Goal: Task Accomplishment & Management: Manage account settings

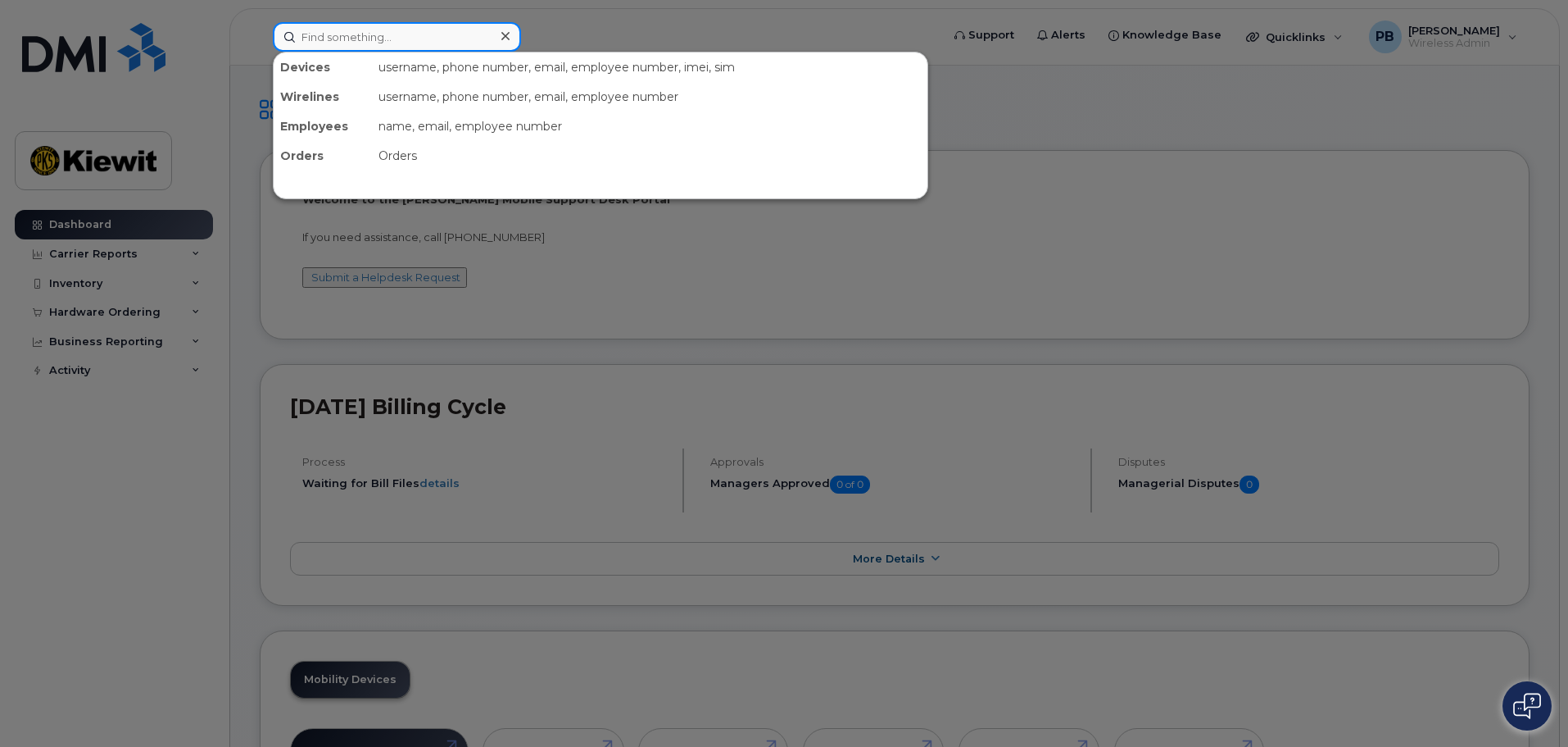
click at [341, 43] on input at bounding box center [397, 37] width 248 height 30
click at [412, 45] on input at bounding box center [397, 37] width 248 height 30
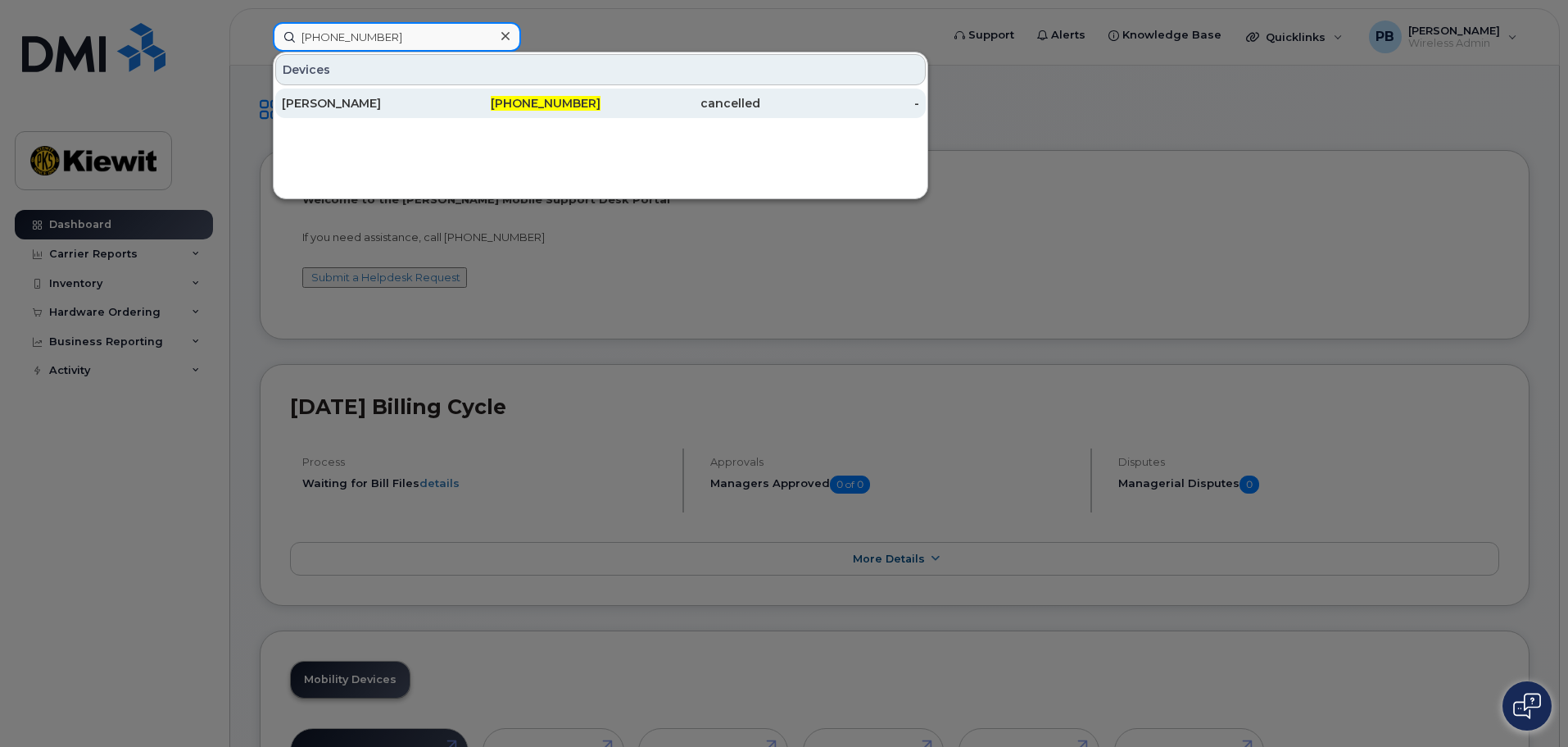
type input "909-841-5492"
click at [434, 102] on div "FRANCISCO FERRER" at bounding box center [362, 103] width 159 height 16
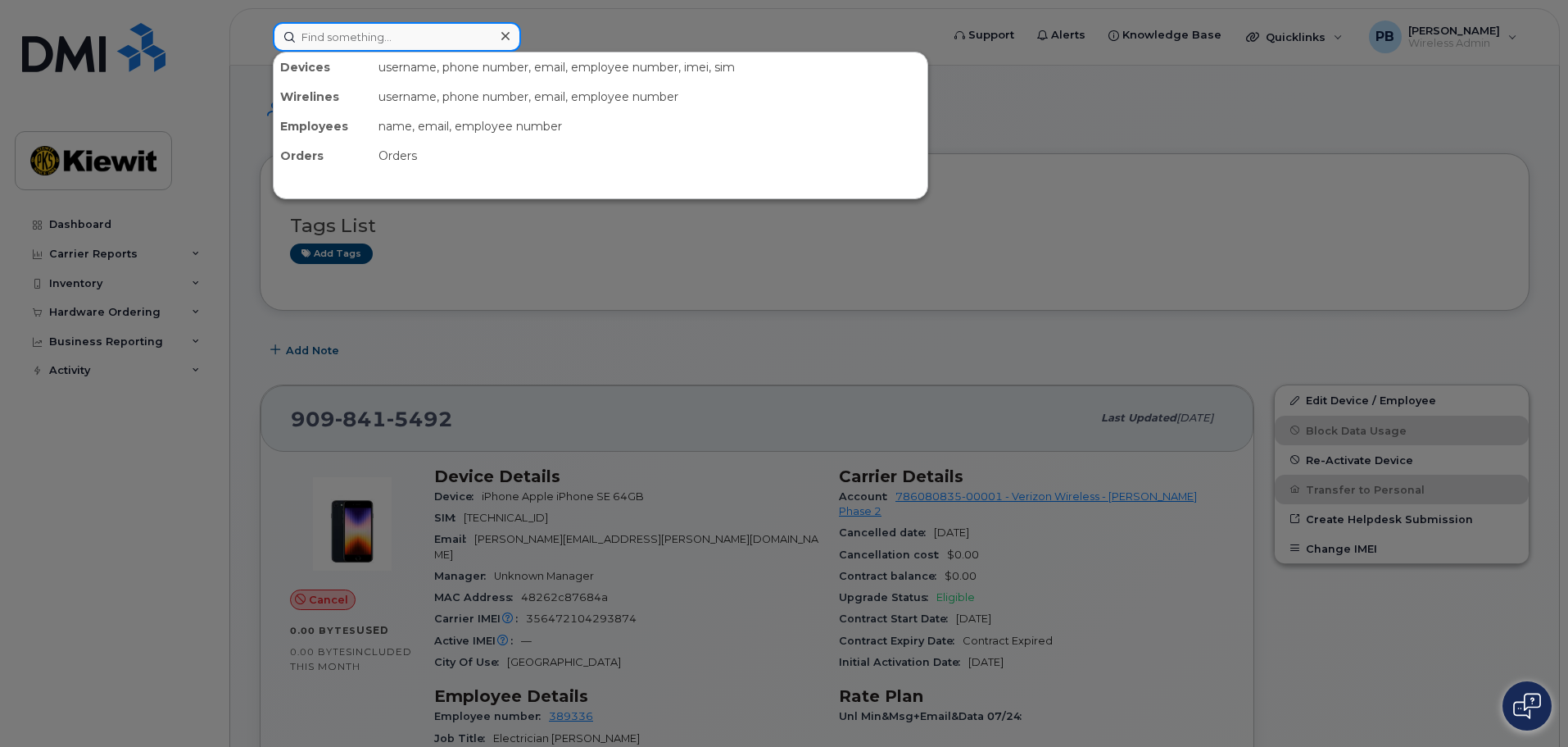
click at [433, 41] on input at bounding box center [397, 37] width 248 height 30
click at [371, 40] on input at bounding box center [397, 37] width 248 height 30
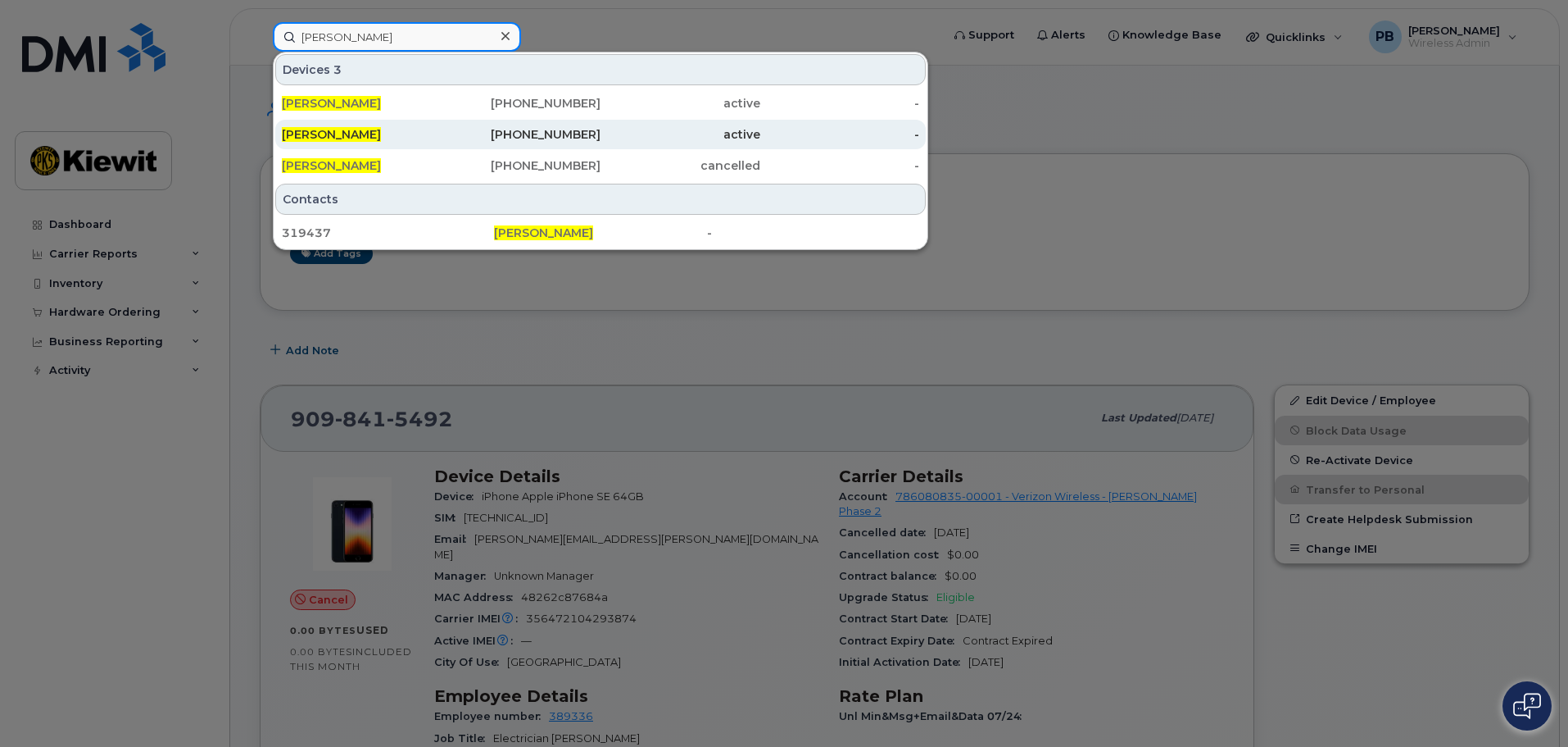
type input "veronica medina"
click at [494, 129] on div "205-691-2238" at bounding box center [521, 135] width 159 height 16
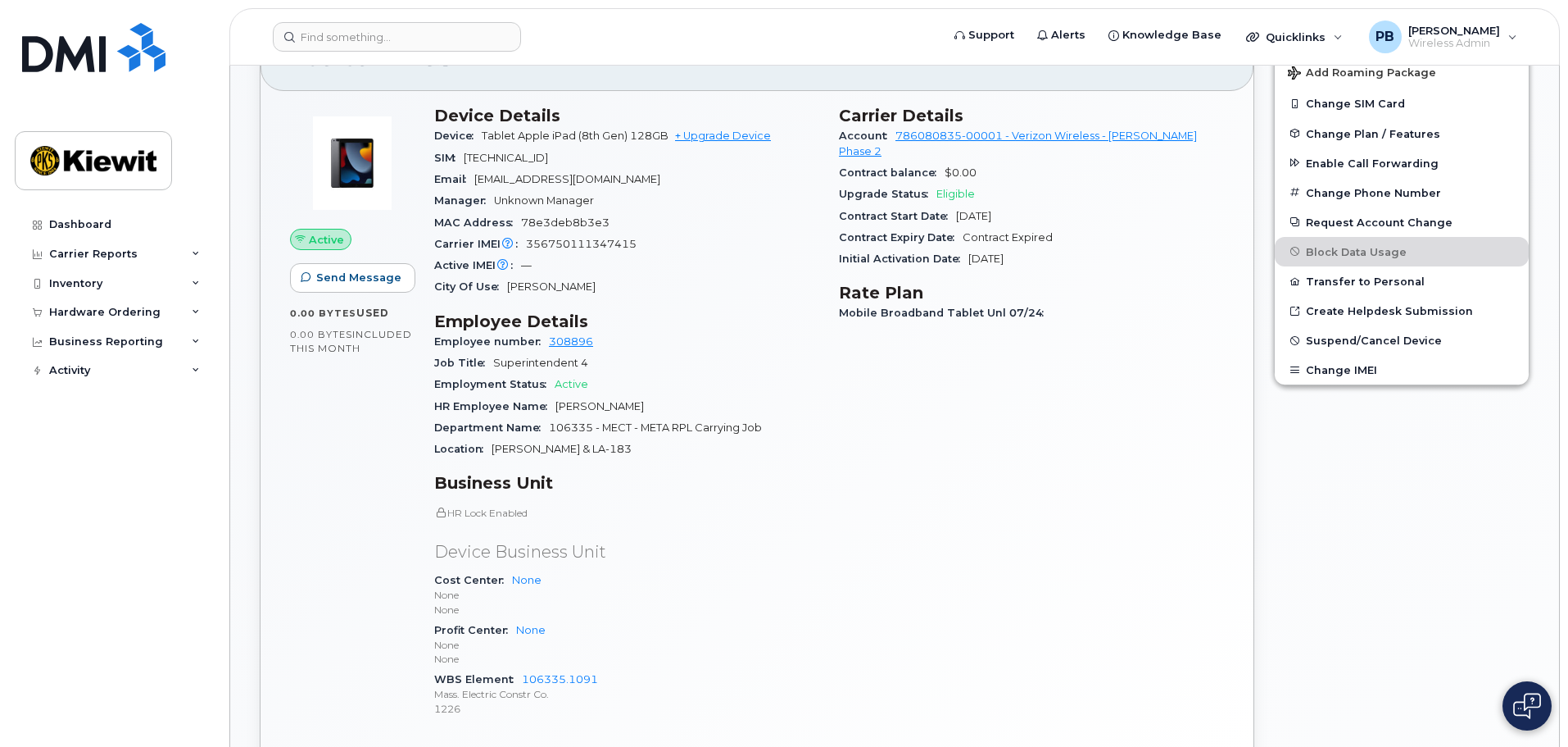
scroll to position [159, 0]
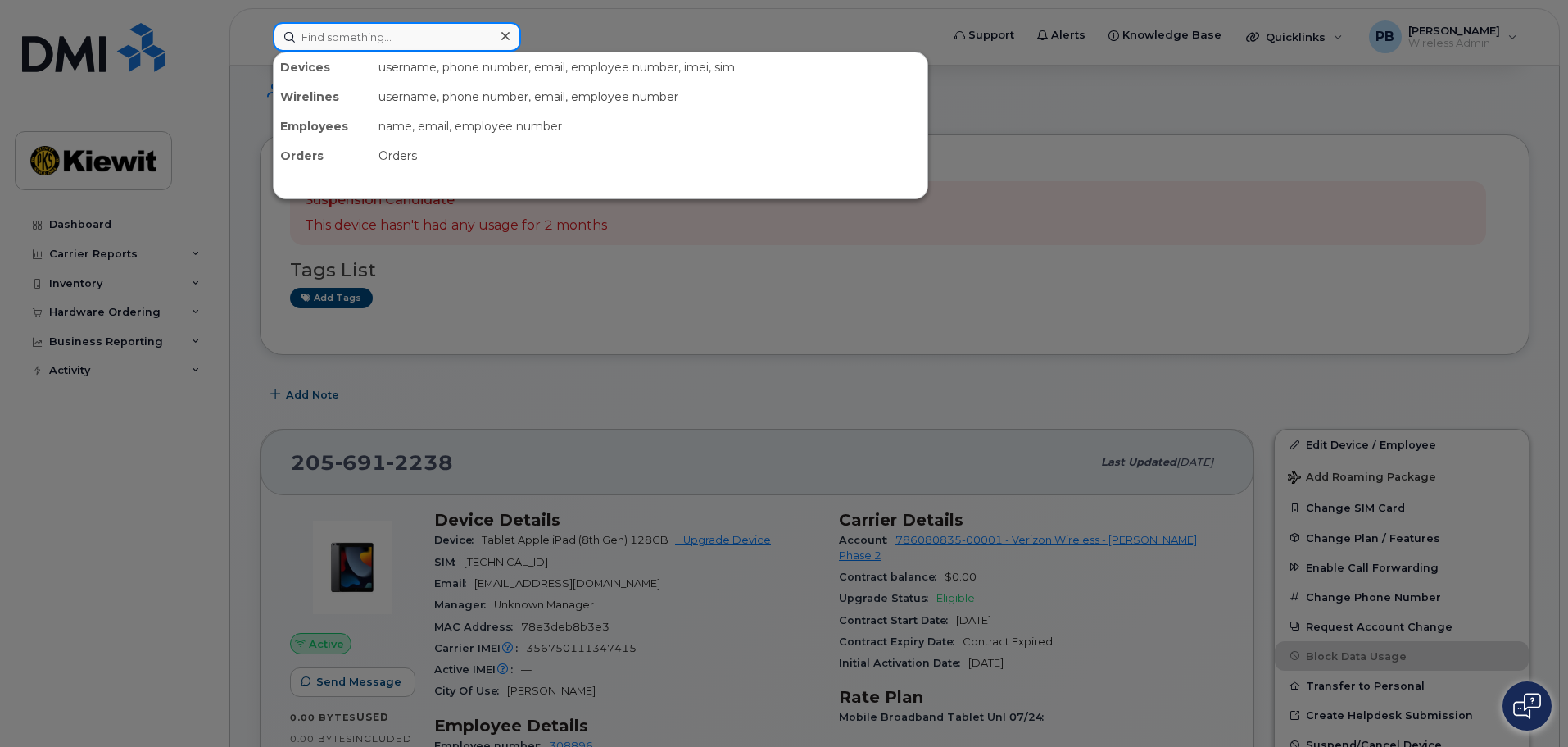
click at [375, 41] on input at bounding box center [397, 37] width 248 height 30
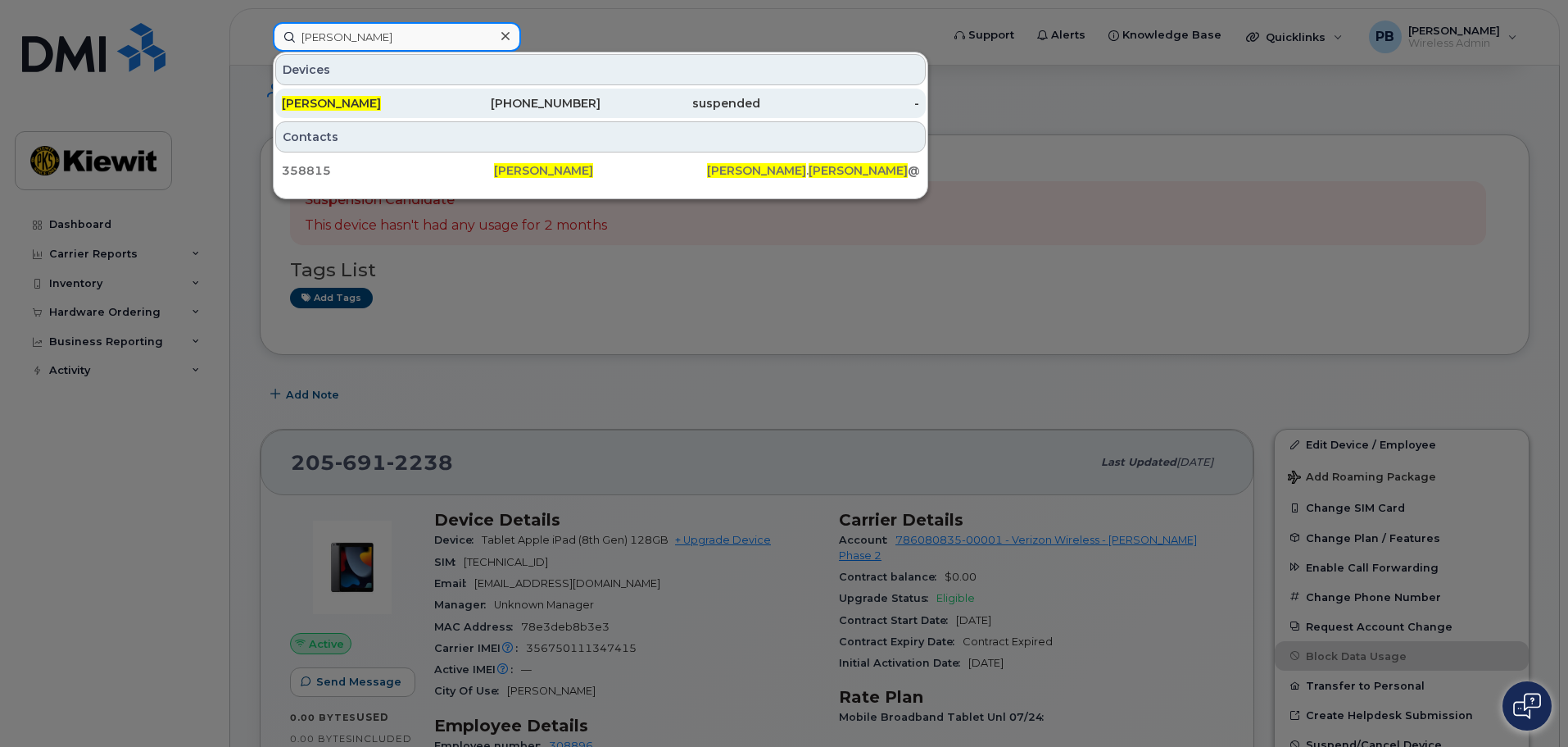
type input "andrew frierson"
click at [673, 101] on div "suspended" at bounding box center [680, 103] width 159 height 16
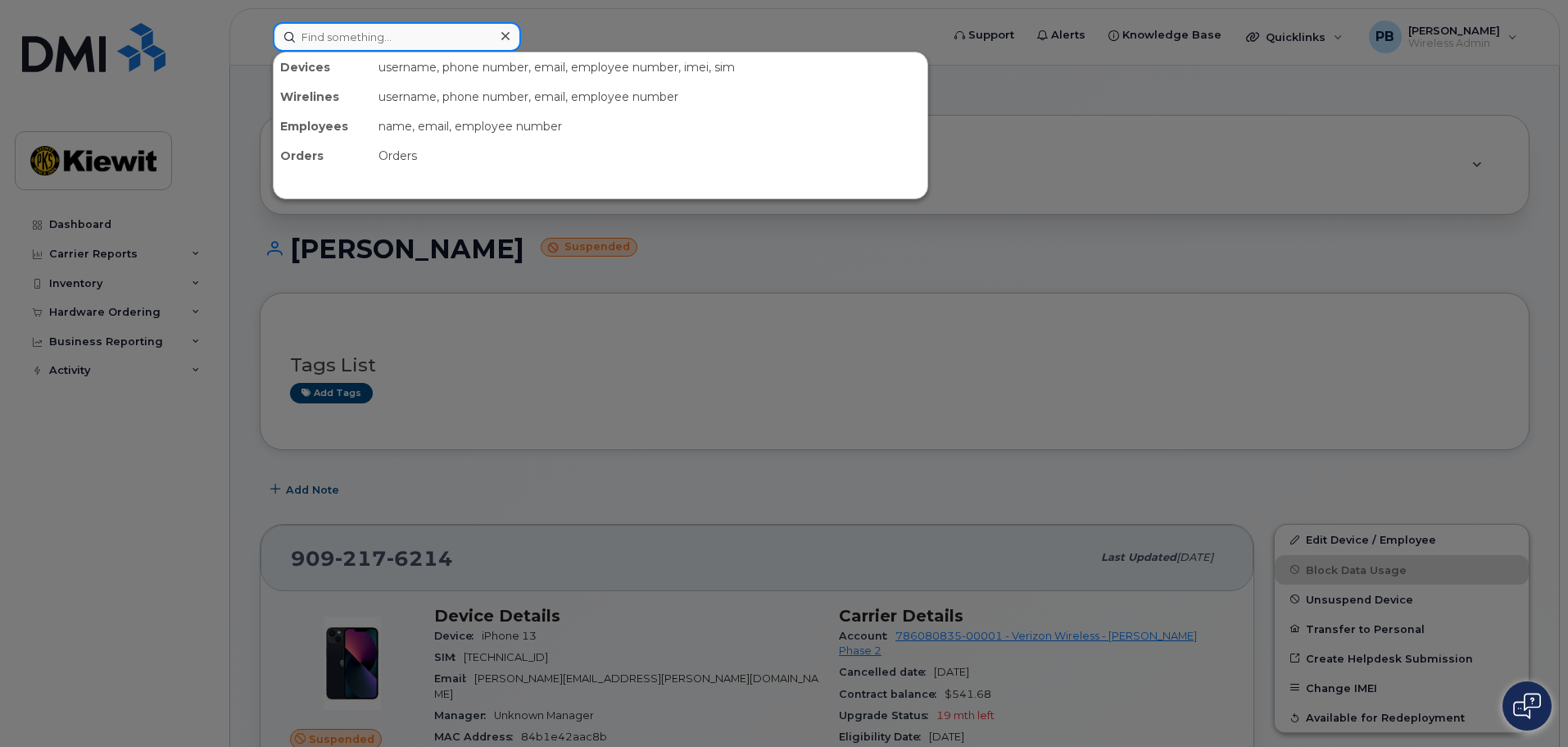
click at [370, 44] on input at bounding box center [397, 37] width 248 height 30
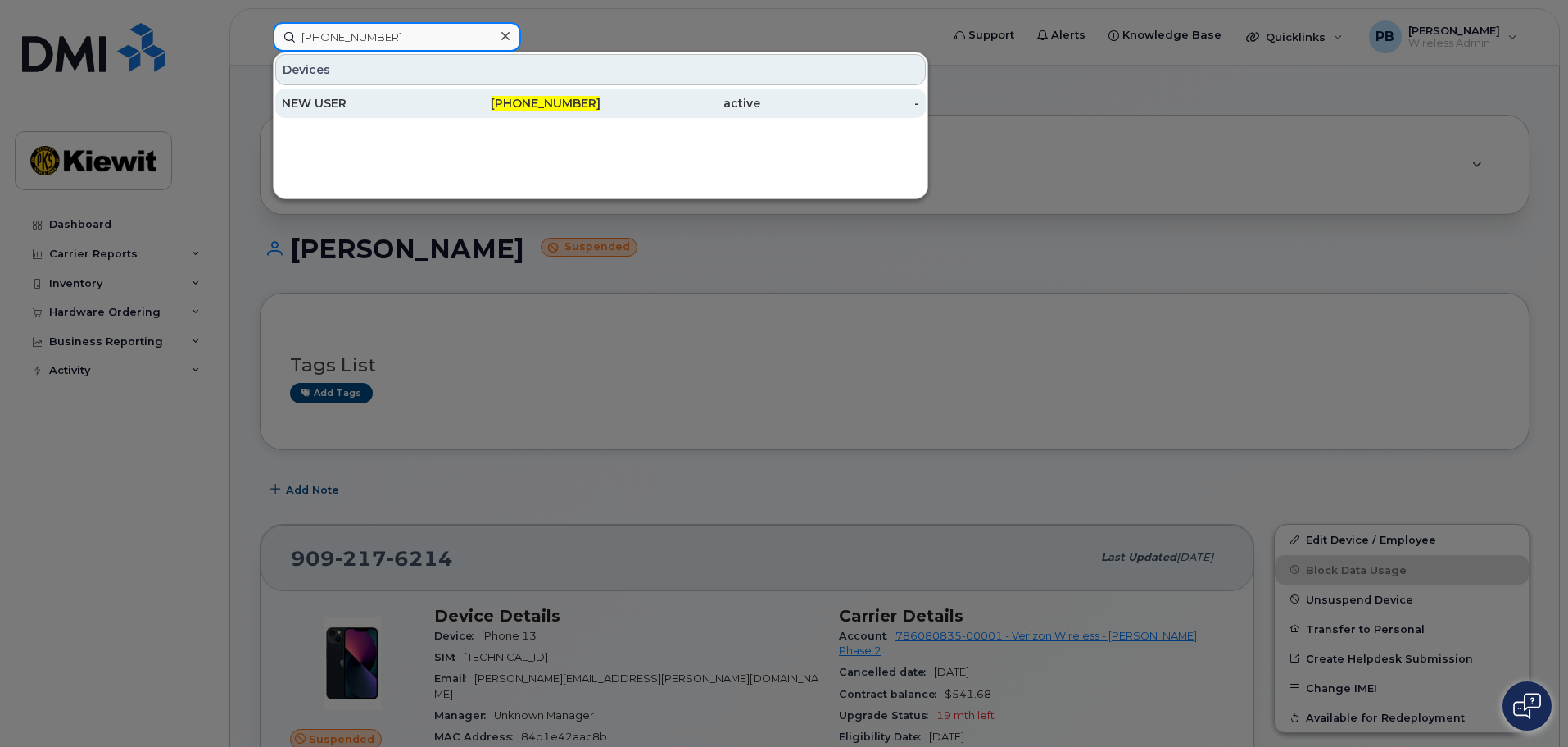
type input "337-605-0324"
click at [428, 100] on div "NEW USER" at bounding box center [362, 103] width 159 height 16
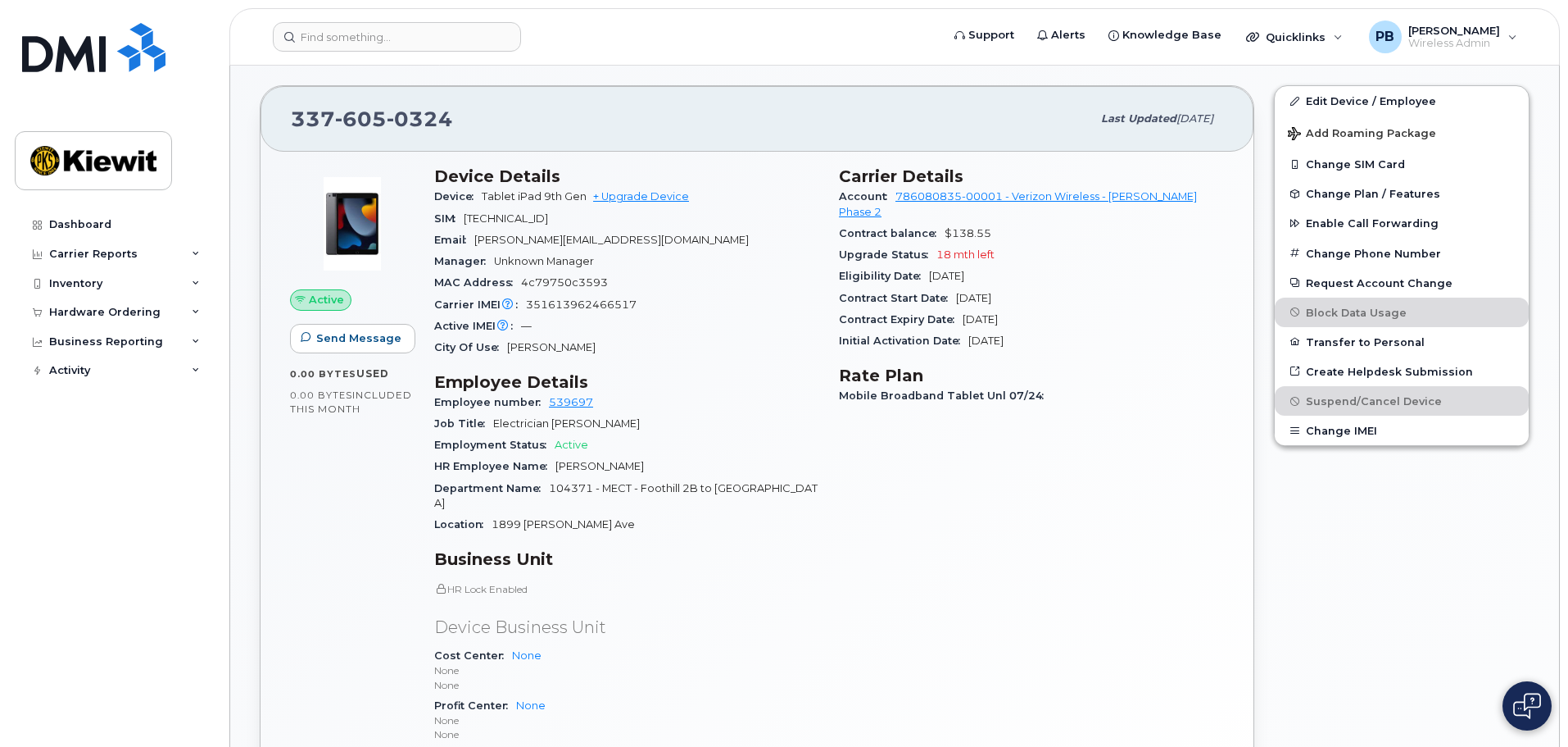
scroll to position [573, 0]
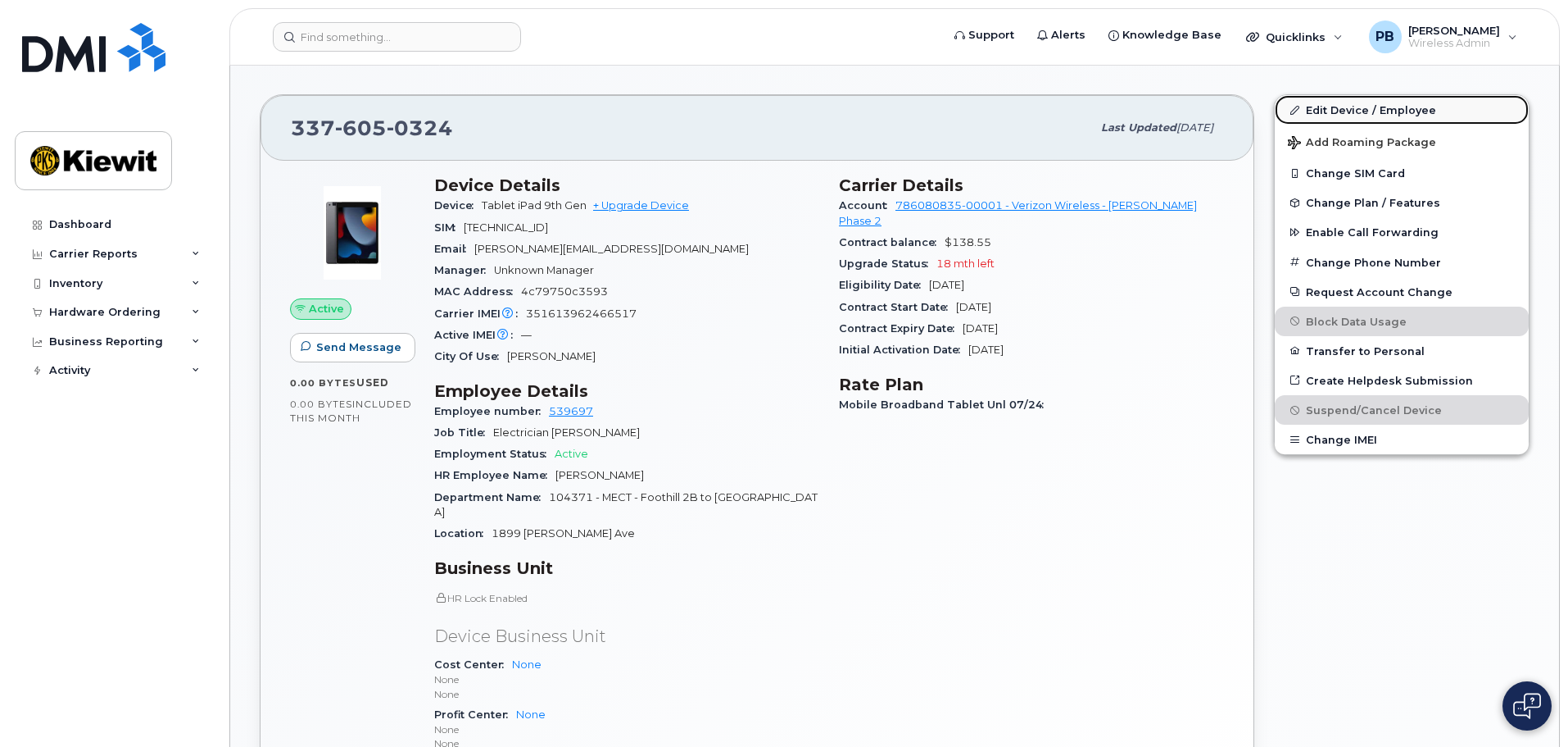
click at [1365, 108] on link "Edit Device / Employee" at bounding box center [1402, 110] width 254 height 30
click at [1321, 112] on link "Edit Device / Employee" at bounding box center [1402, 110] width 254 height 30
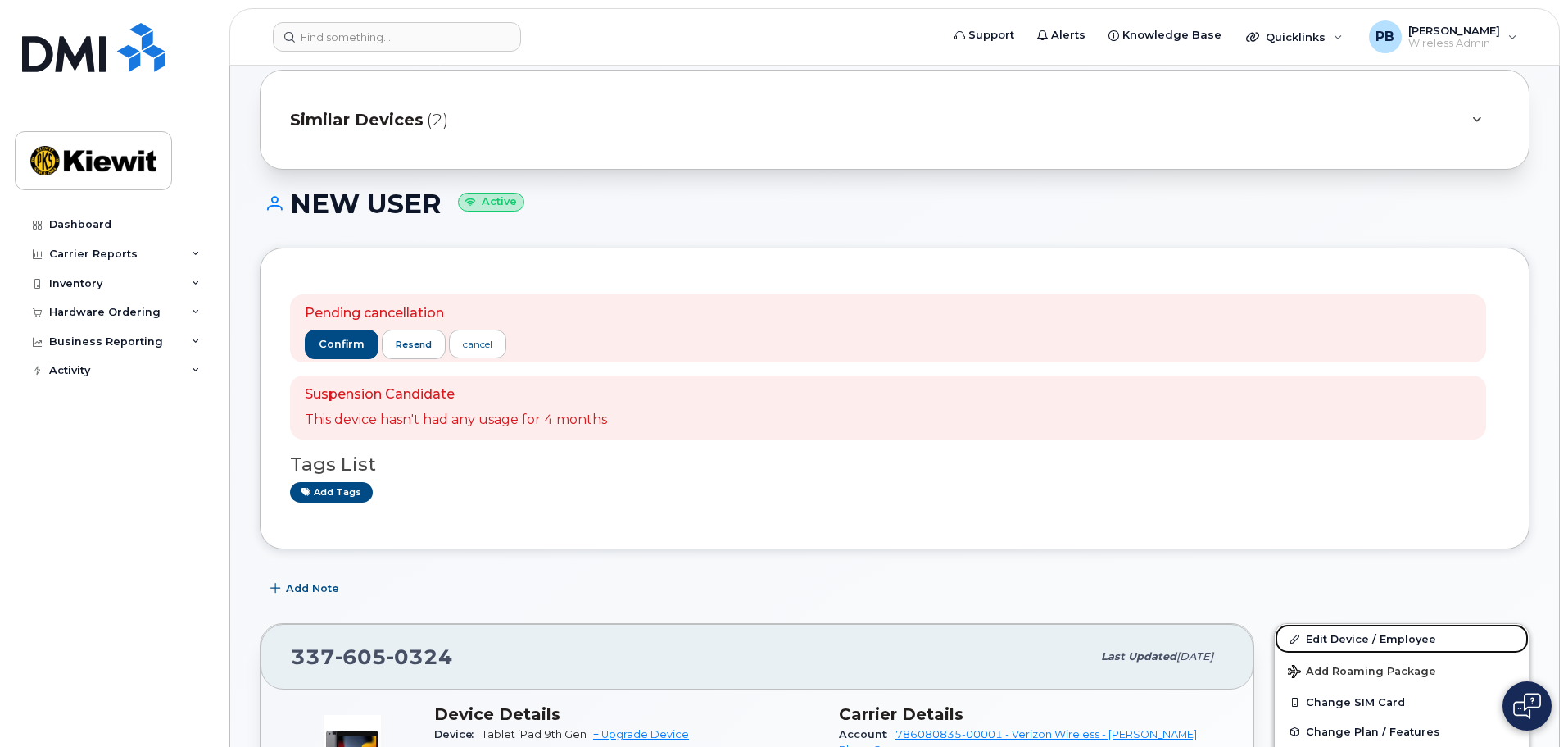
scroll to position [0, 0]
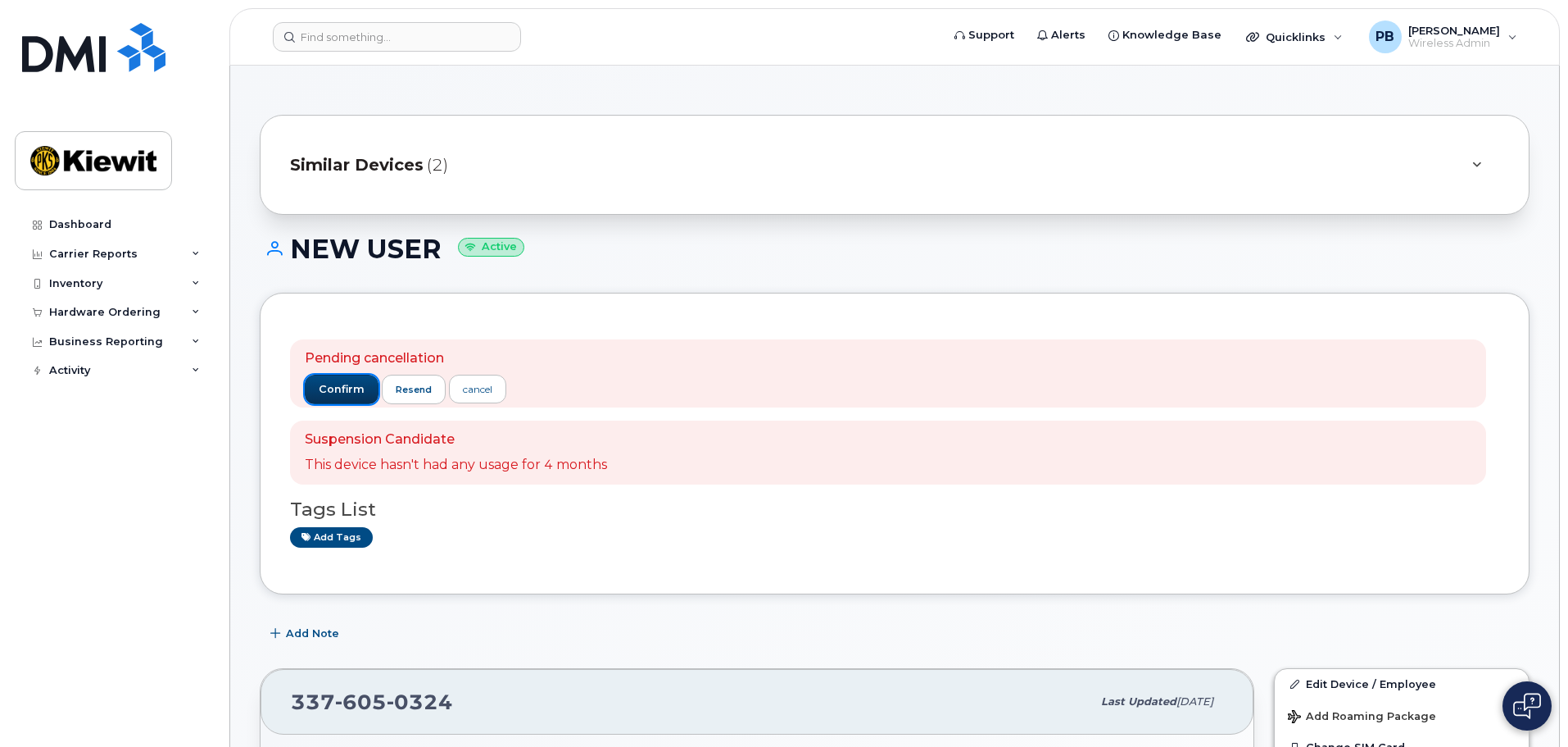
click at [360, 375] on button "confirm" at bounding box center [342, 390] width 74 height 30
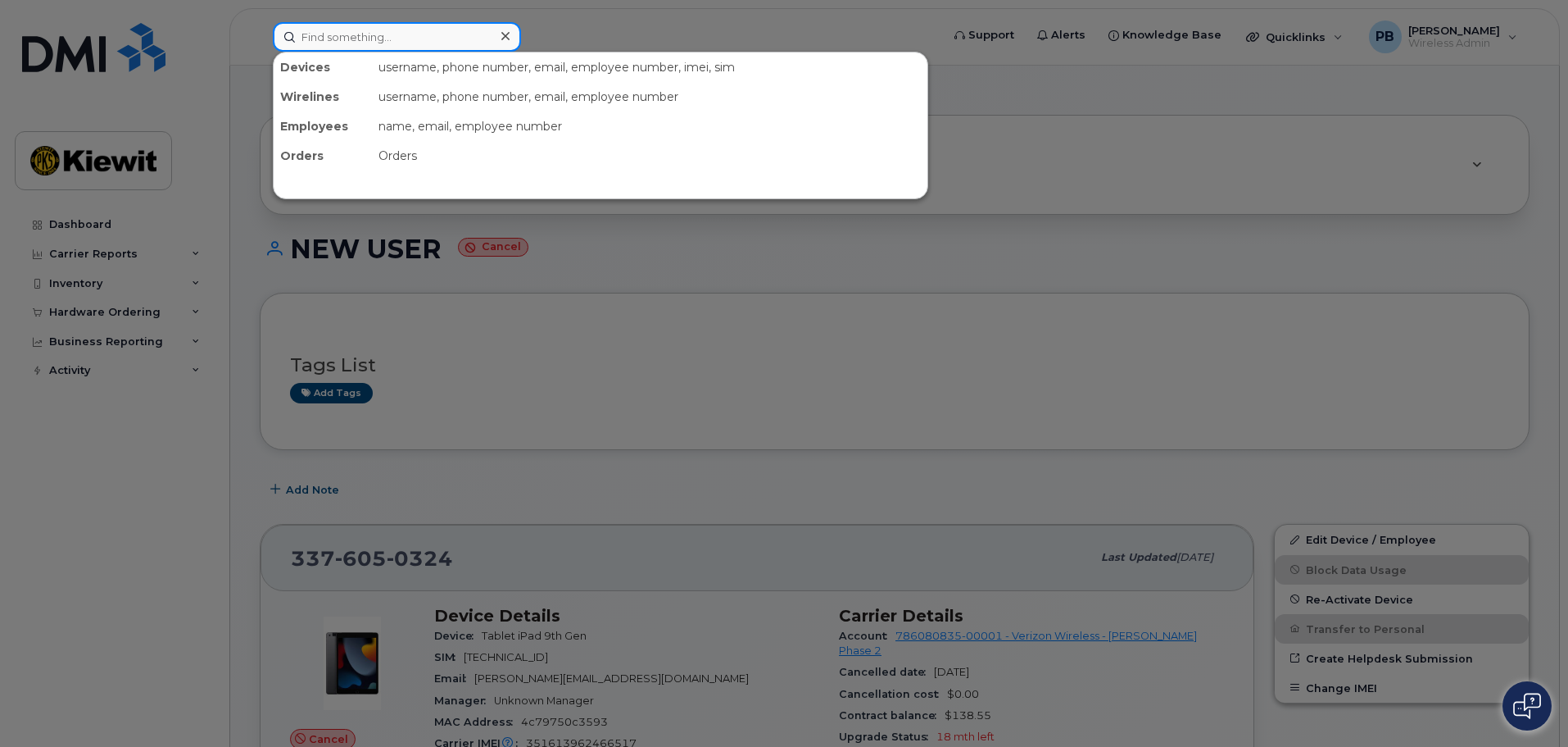
drag, startPoint x: 445, startPoint y: 30, endPoint x: 452, endPoint y: 39, distance: 11.4
click at [445, 33] on input at bounding box center [397, 37] width 248 height 30
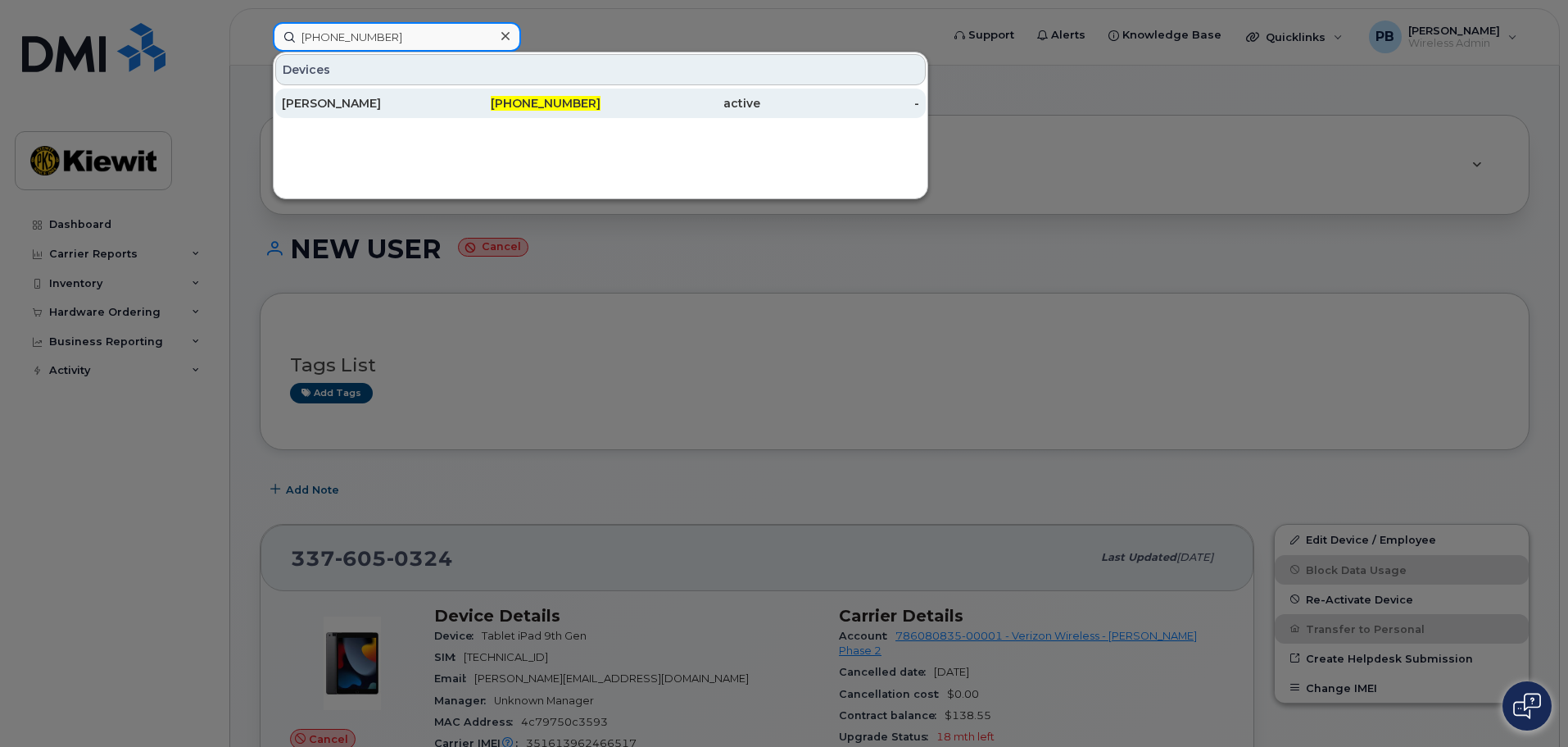
type input "[PHONE_NUMBER]"
click at [478, 95] on div "206-584-5803" at bounding box center [521, 104] width 159 height 30
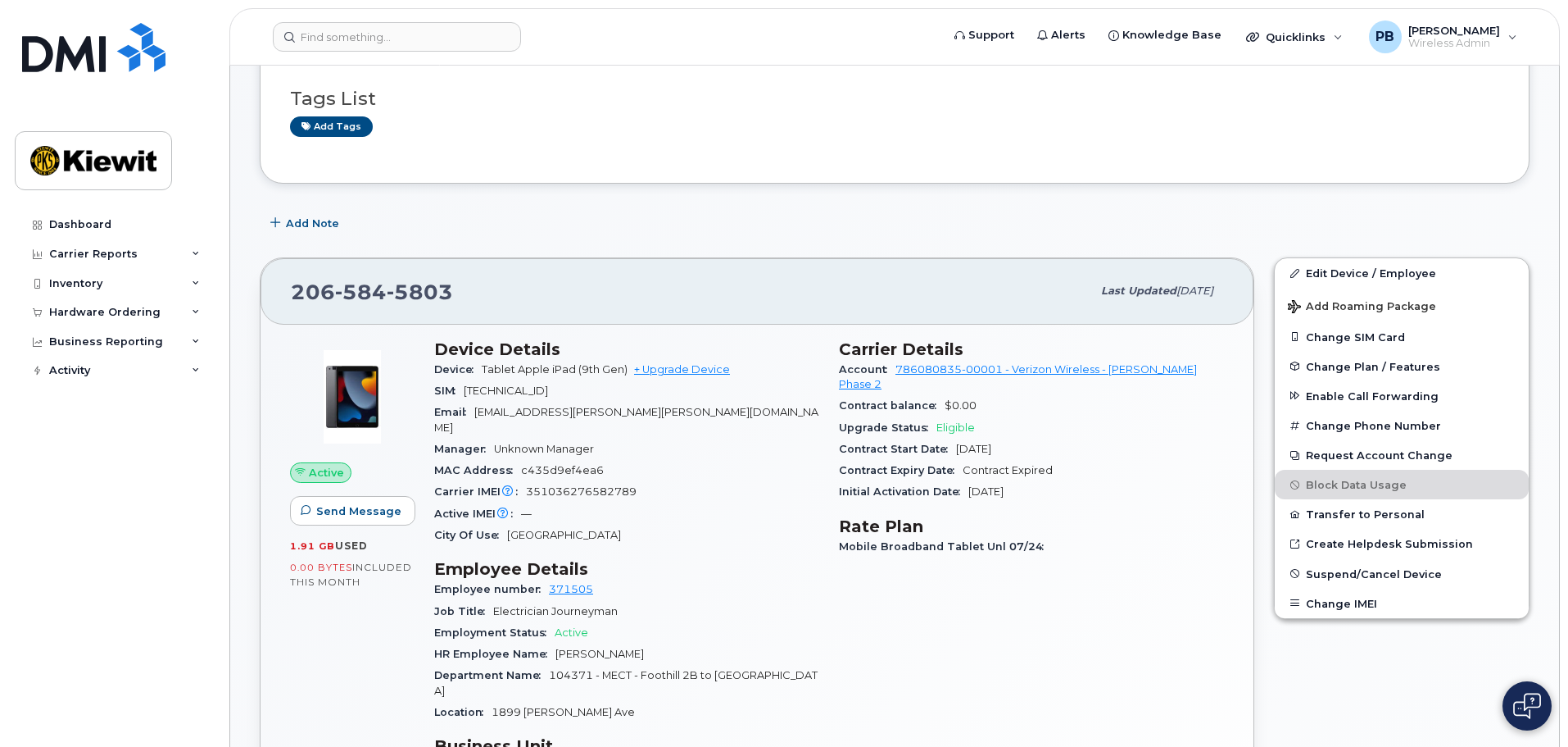
scroll to position [259, 0]
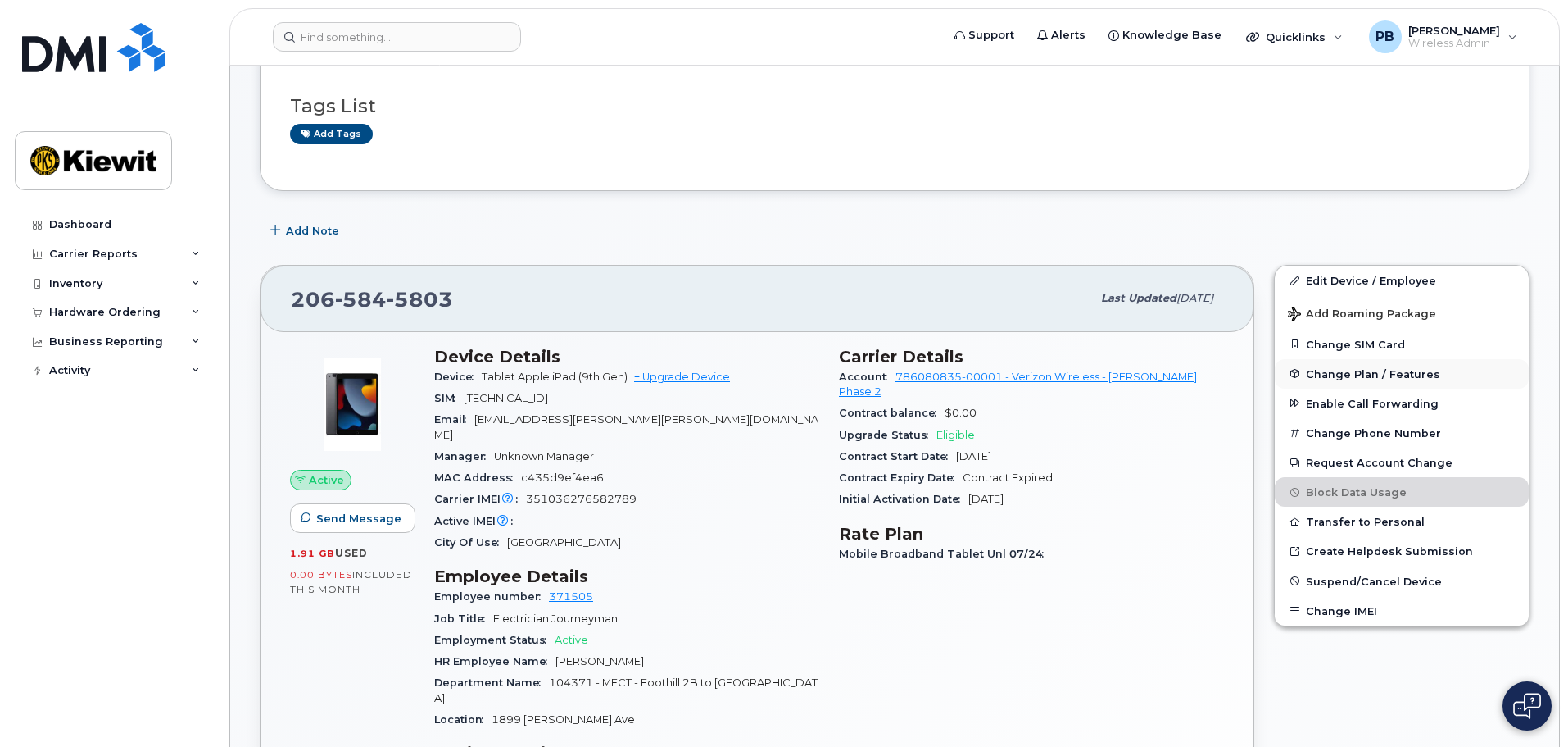
click at [1363, 370] on span "Change Plan / Features" at bounding box center [1373, 373] width 135 height 12
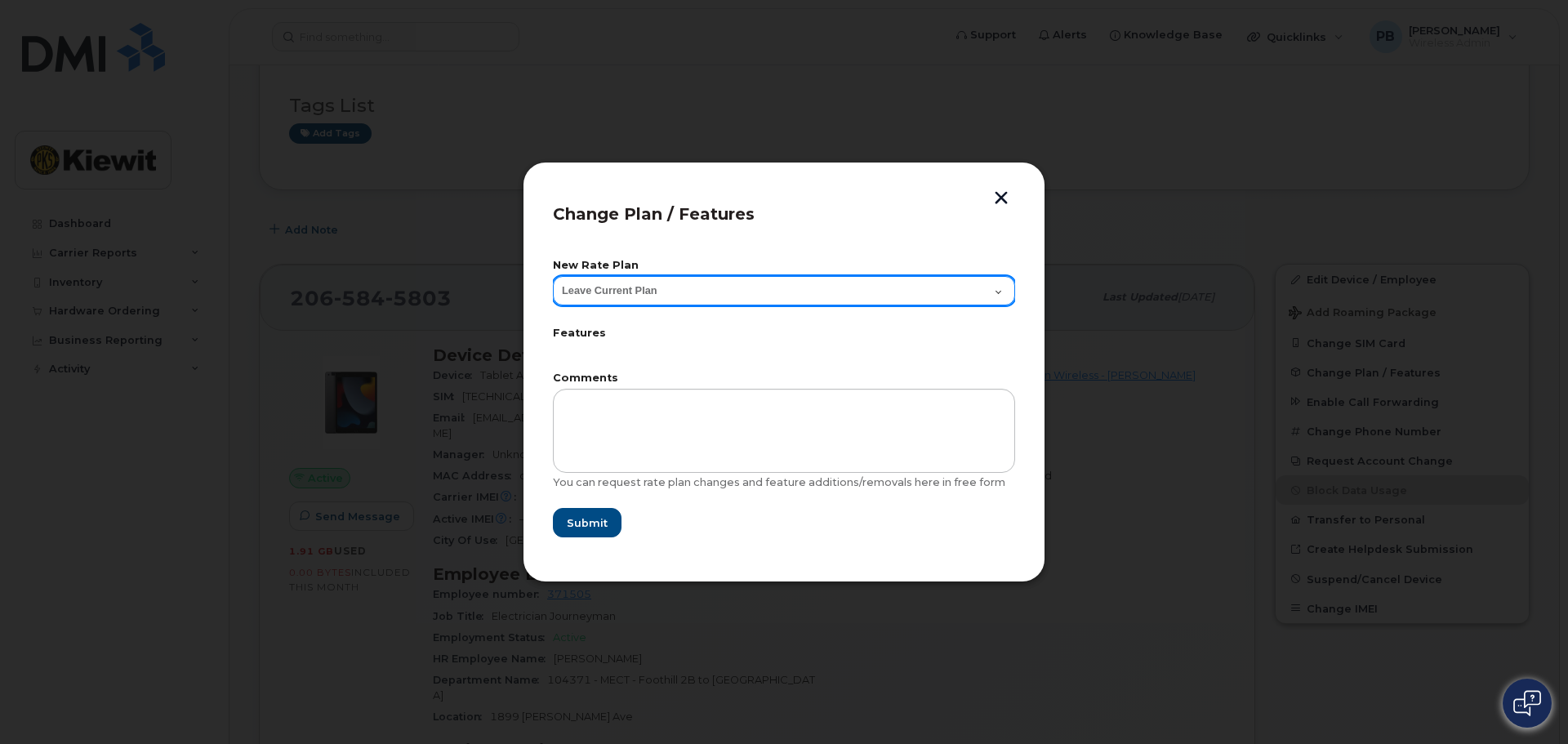
click at [930, 295] on select "Leave Current Plan Mobile Broadband Tablet Unl" at bounding box center [783, 291] width 462 height 30
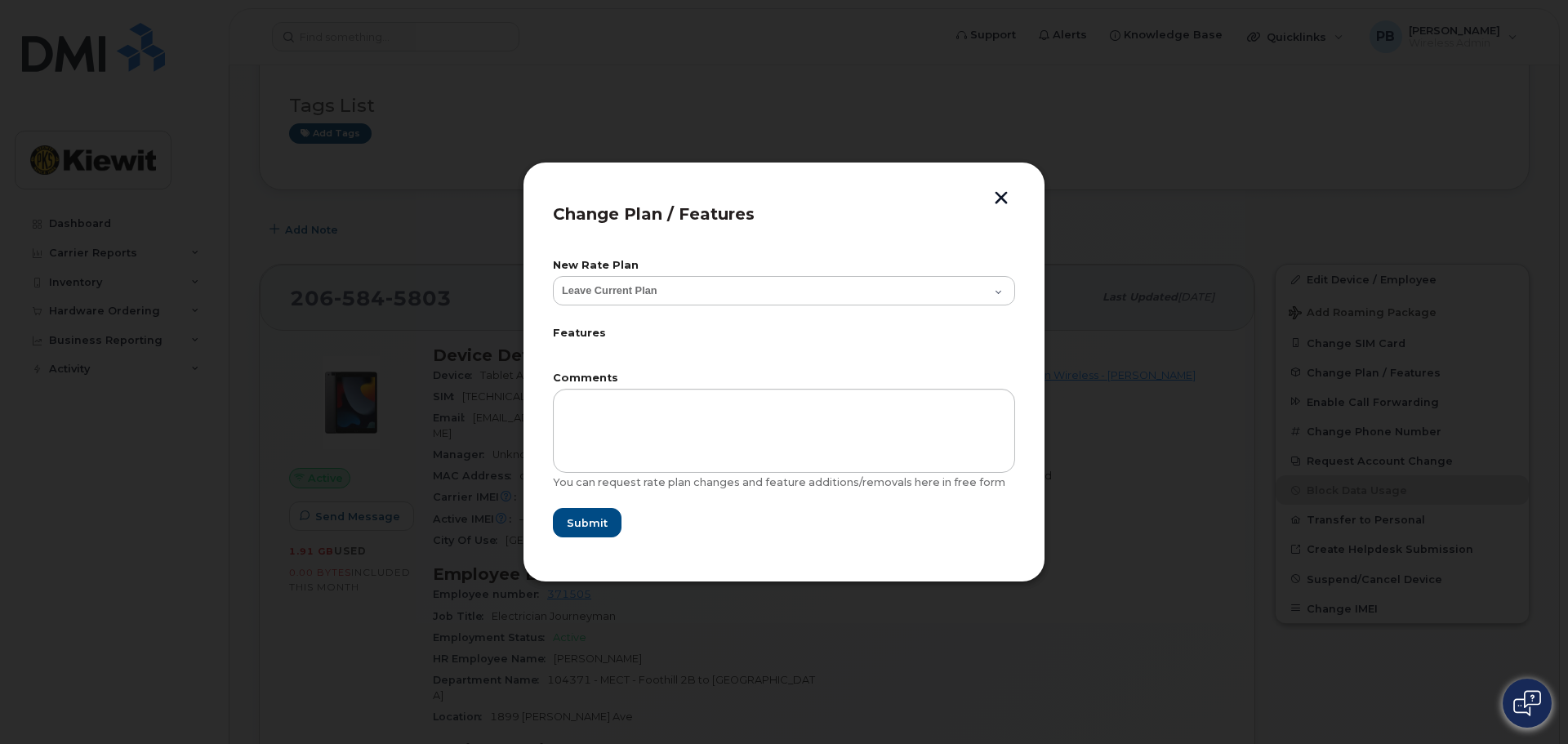
click at [1021, 214] on div "Change Plan / Features New Rate Plan Leave Current Plan Mobile Broadband Tablet…" at bounding box center [784, 372] width 523 height 421
click at [1008, 209] on header "Change Plan / Features" at bounding box center [783, 219] width 462 height 54
drag, startPoint x: 989, startPoint y: 200, endPoint x: 1011, endPoint y: 203, distance: 22.2
click at [994, 201] on div "Change Plan / Features New Rate Plan Leave Current Plan Mobile Broadband Tablet…" at bounding box center [784, 372] width 523 height 421
click at [1007, 201] on button "button" at bounding box center [1001, 199] width 25 height 17
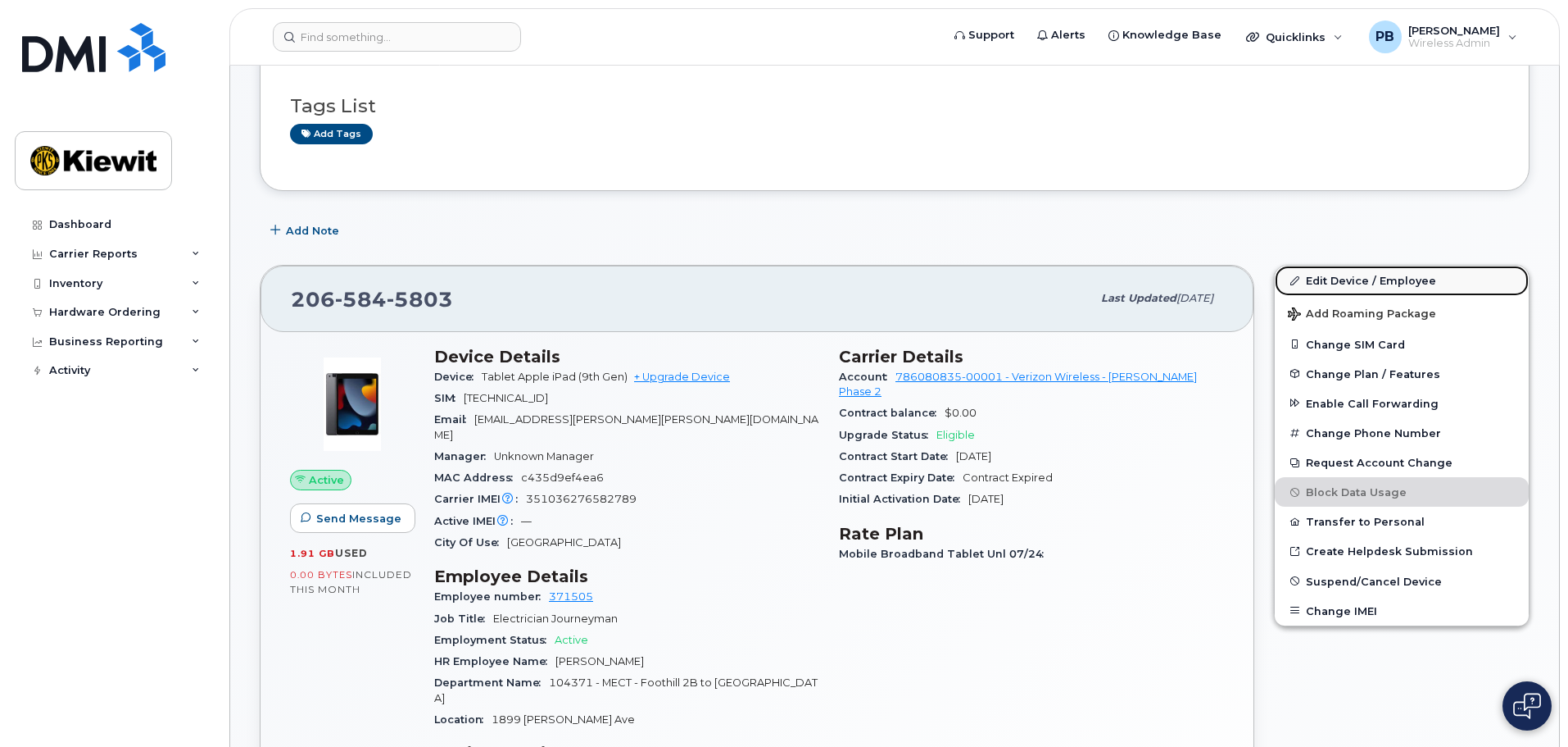
click at [1397, 289] on link "Edit Device / Employee" at bounding box center [1402, 280] width 254 height 30
click at [1330, 283] on link "Edit Device / Employee" at bounding box center [1402, 280] width 254 height 30
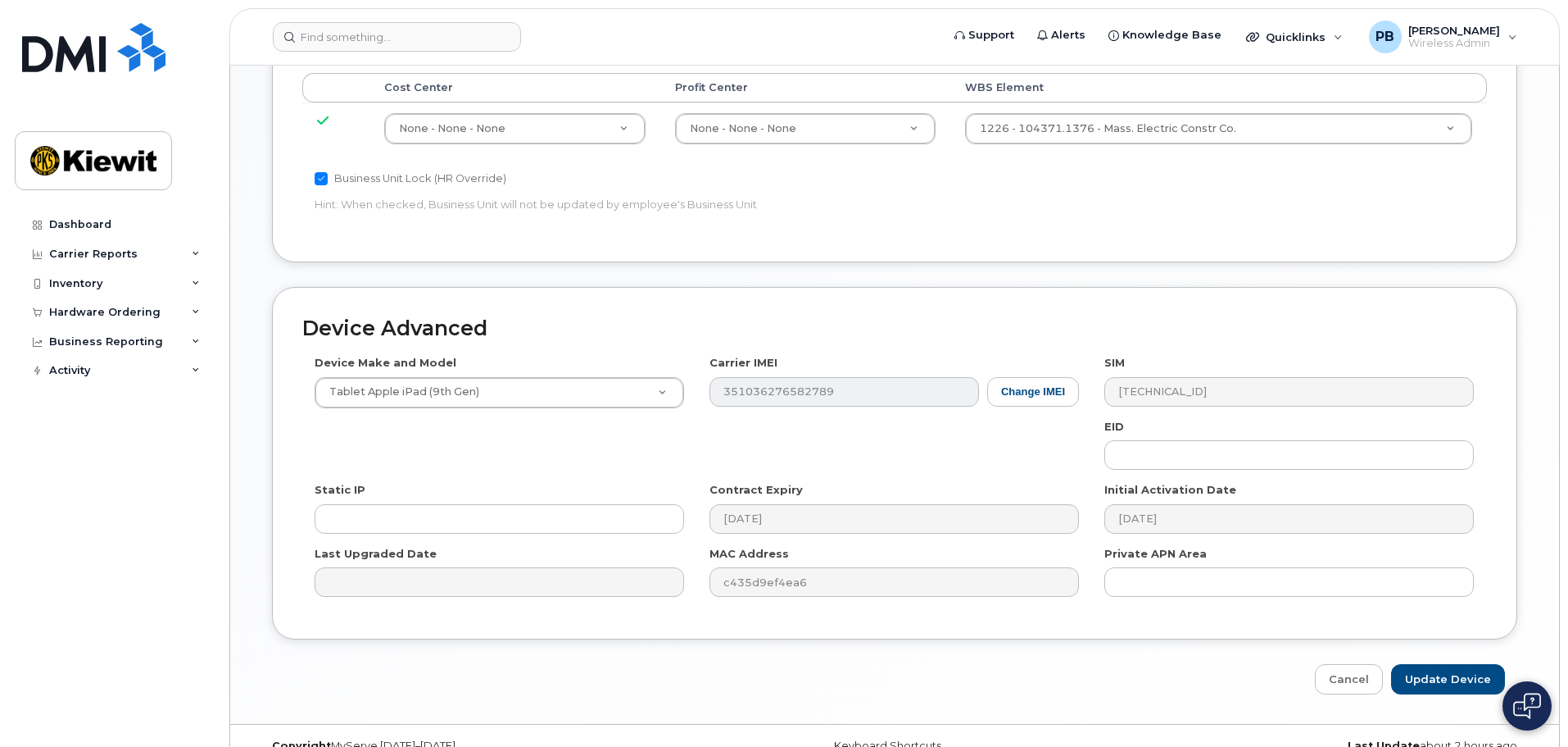
scroll to position [937, 0]
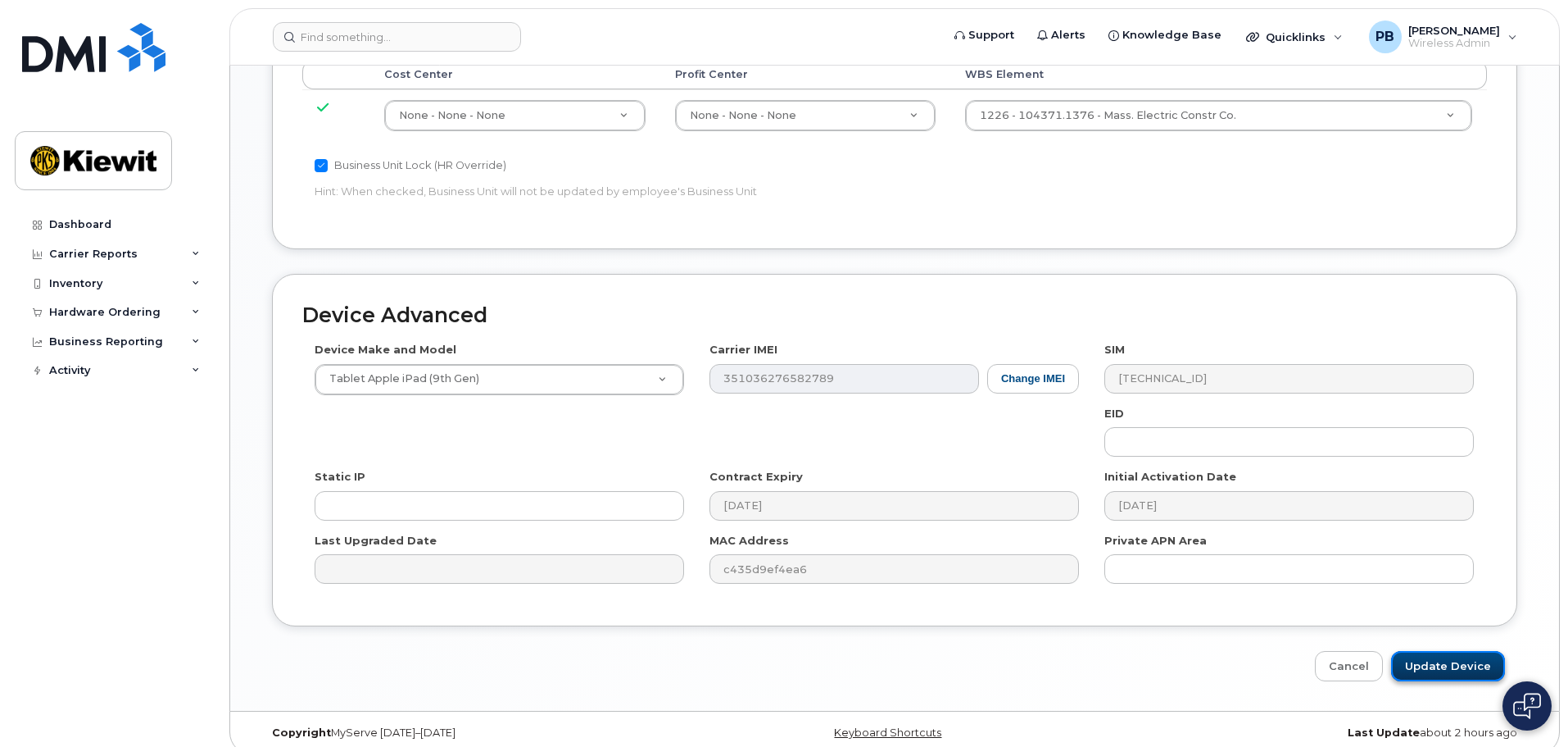
click at [1459, 651] on input "Update Device" at bounding box center [1447, 666] width 114 height 30
type input "Saving..."
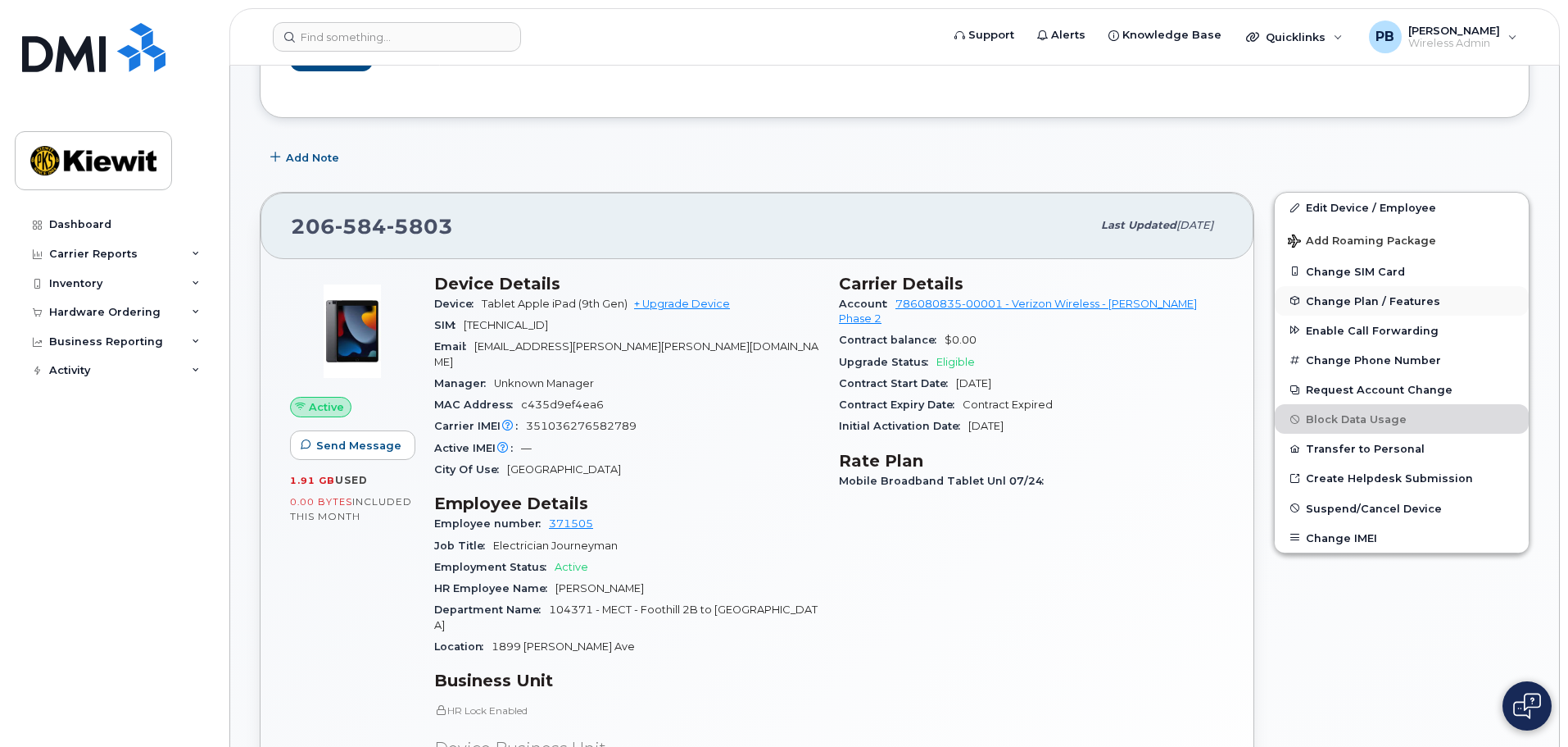
scroll to position [328, 0]
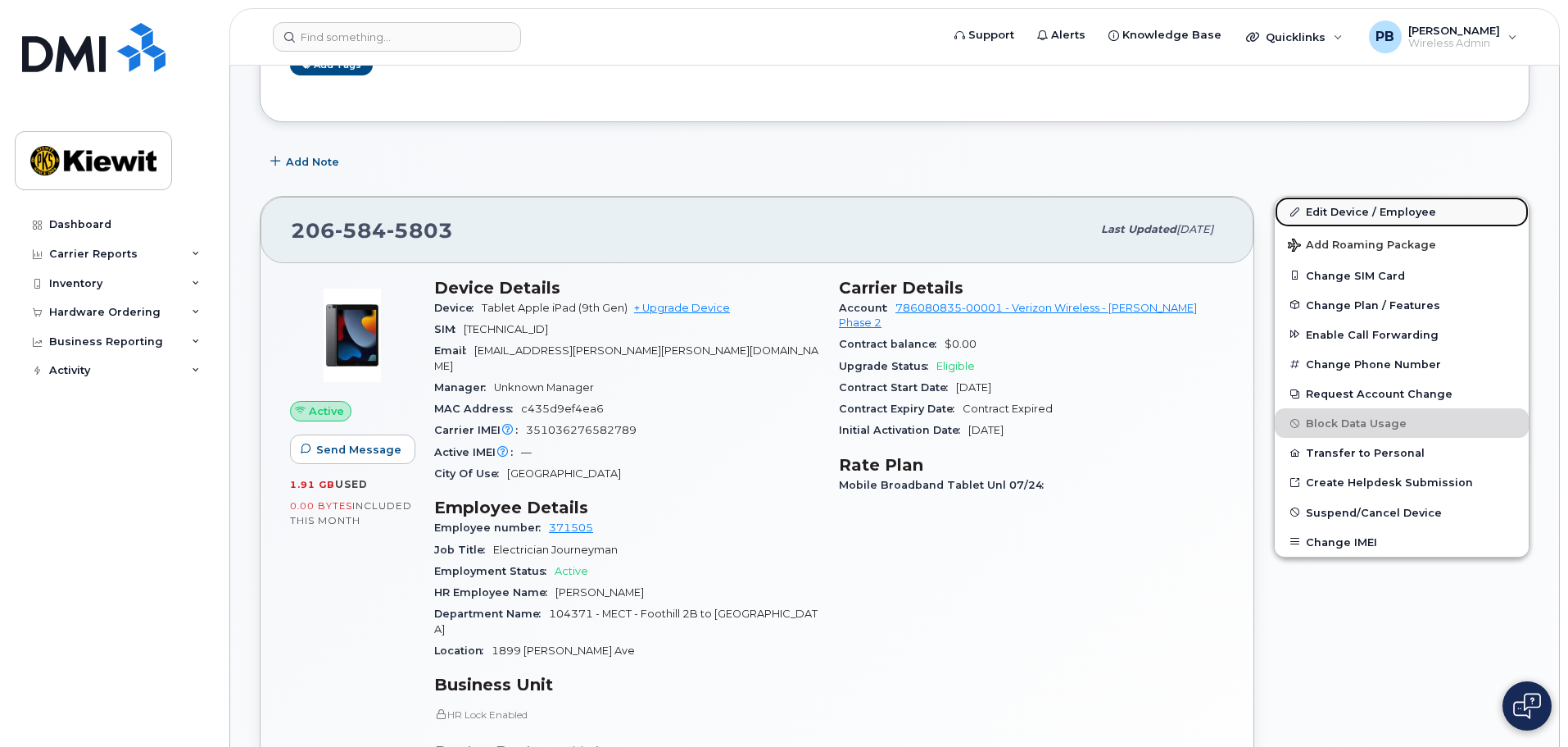
click at [1377, 211] on link "Edit Device / Employee" at bounding box center [1402, 211] width 254 height 30
click at [1319, 209] on link "Edit Device / Employee" at bounding box center [1402, 211] width 254 height 30
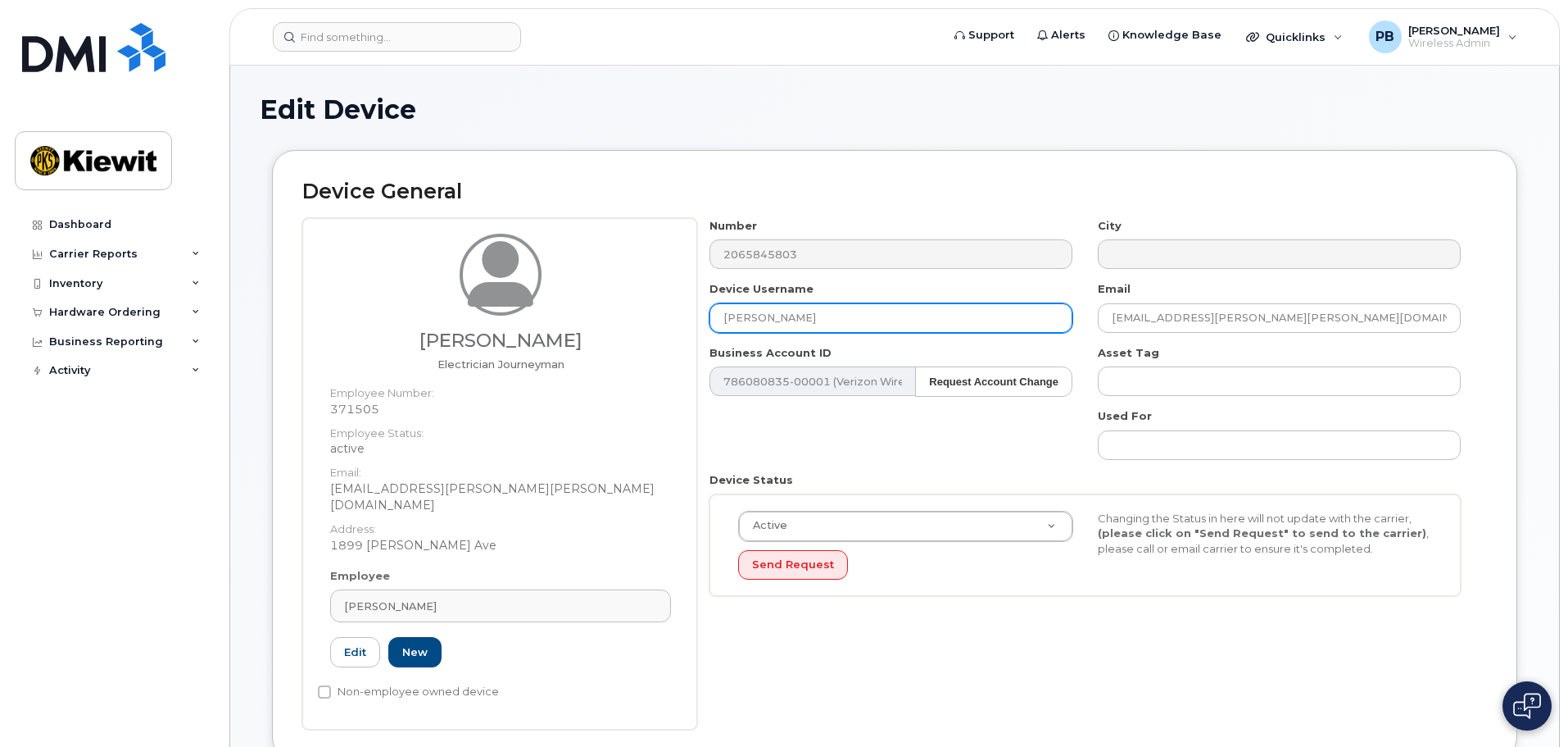
click at [828, 316] on input "[PERSON_NAME]" at bounding box center [891, 318] width 363 height 30
type input "S"
click at [832, 317] on input "[PERSON_NAME]" at bounding box center [891, 318] width 363 height 30
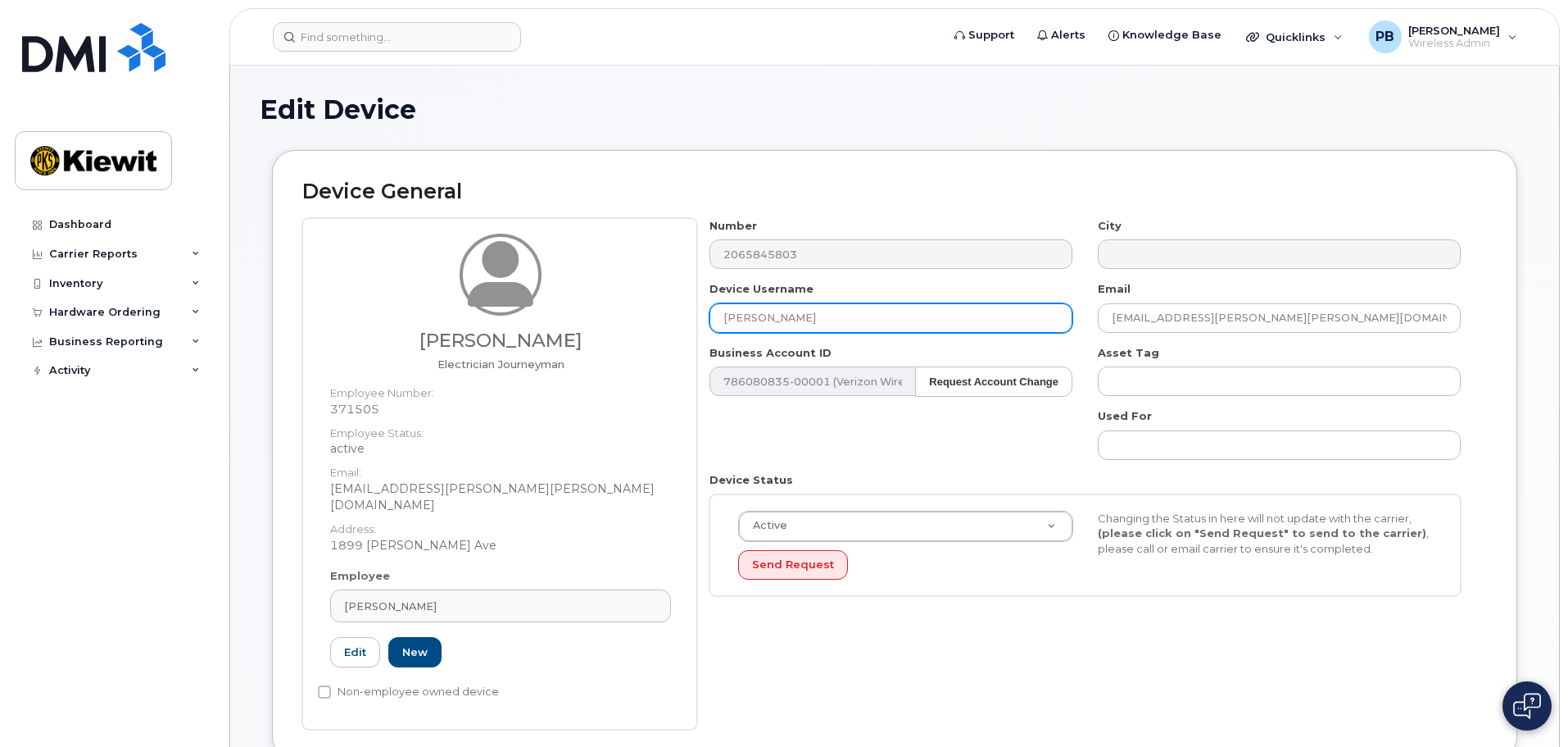
click at [832, 317] on input "[PERSON_NAME]" at bounding box center [891, 318] width 363 height 30
type input "s"
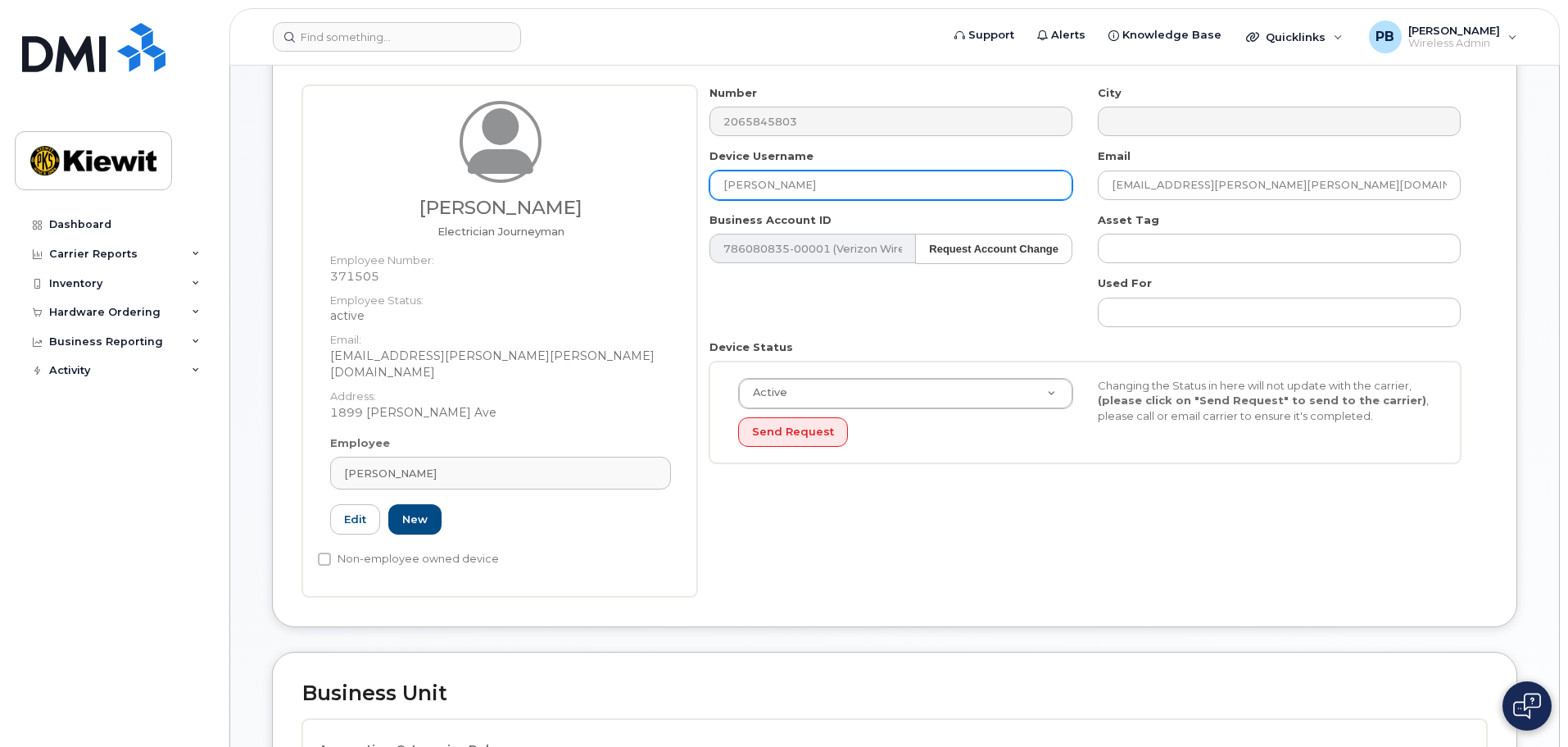
scroll to position [164, 0]
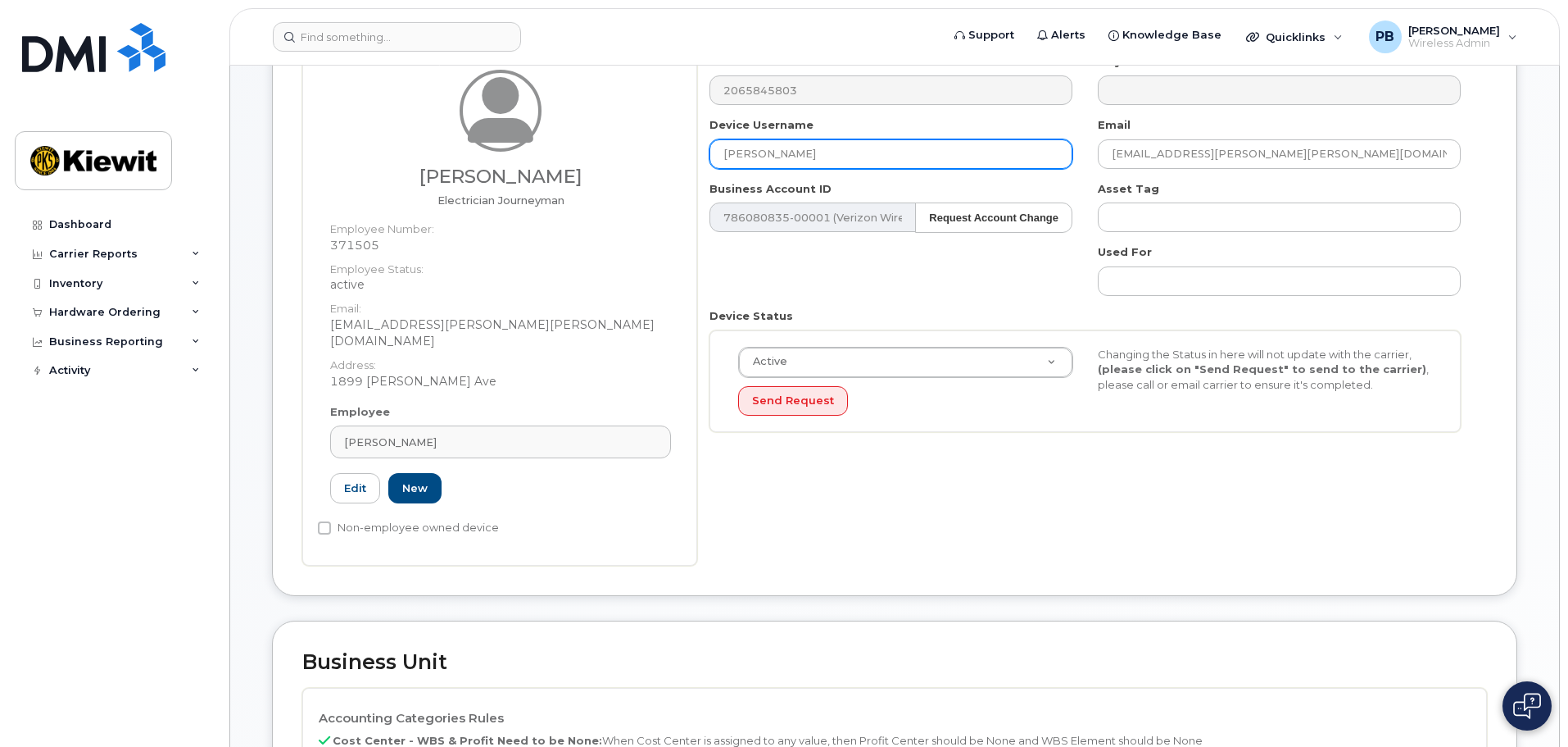
type input "SCOTT NELSON"
click at [780, 456] on div "Number 2065845803 City Device Username SCOTT NELSON Email SCOTTE.NELSON@KIEWIT.…" at bounding box center [1092, 309] width 789 height 512
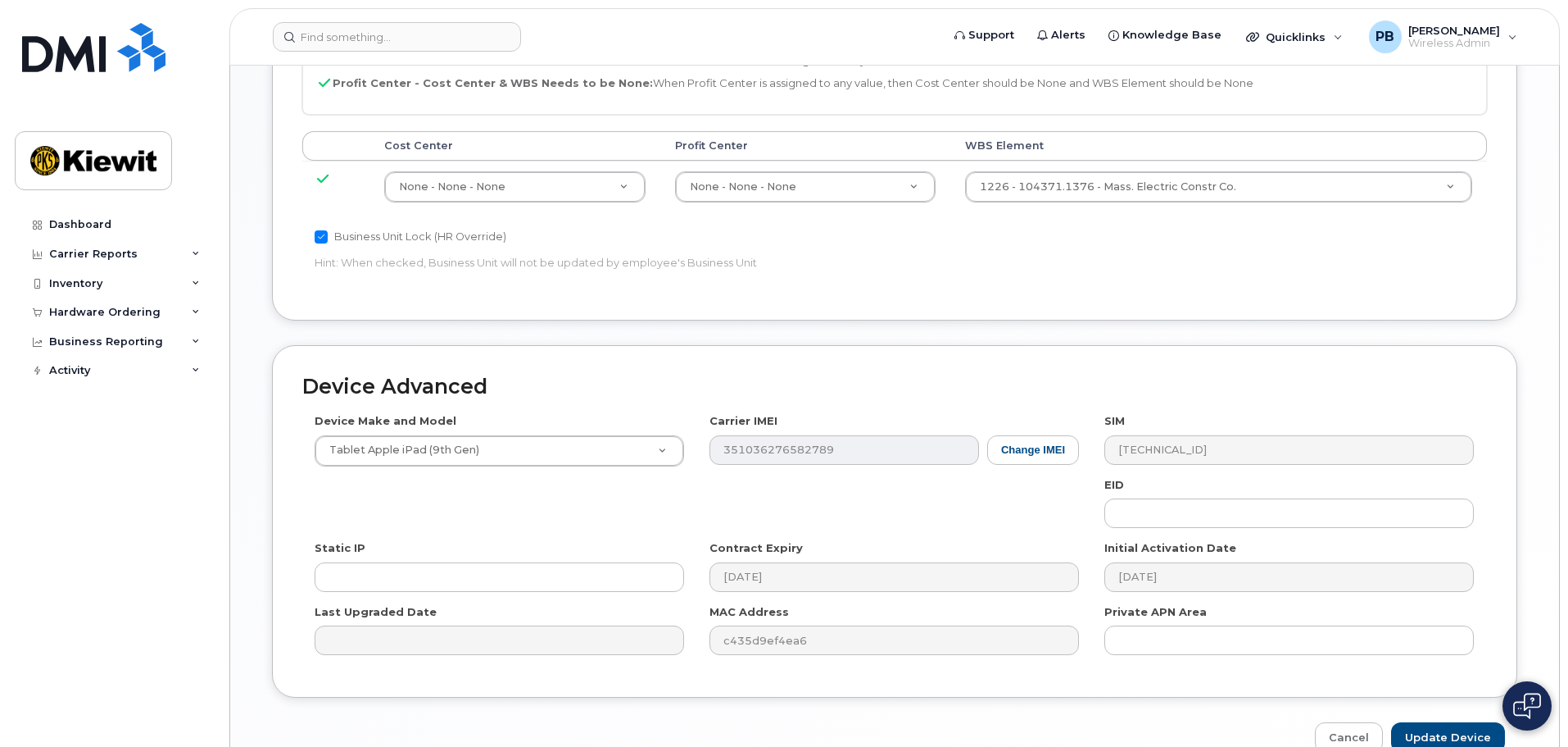
scroll to position [937, 0]
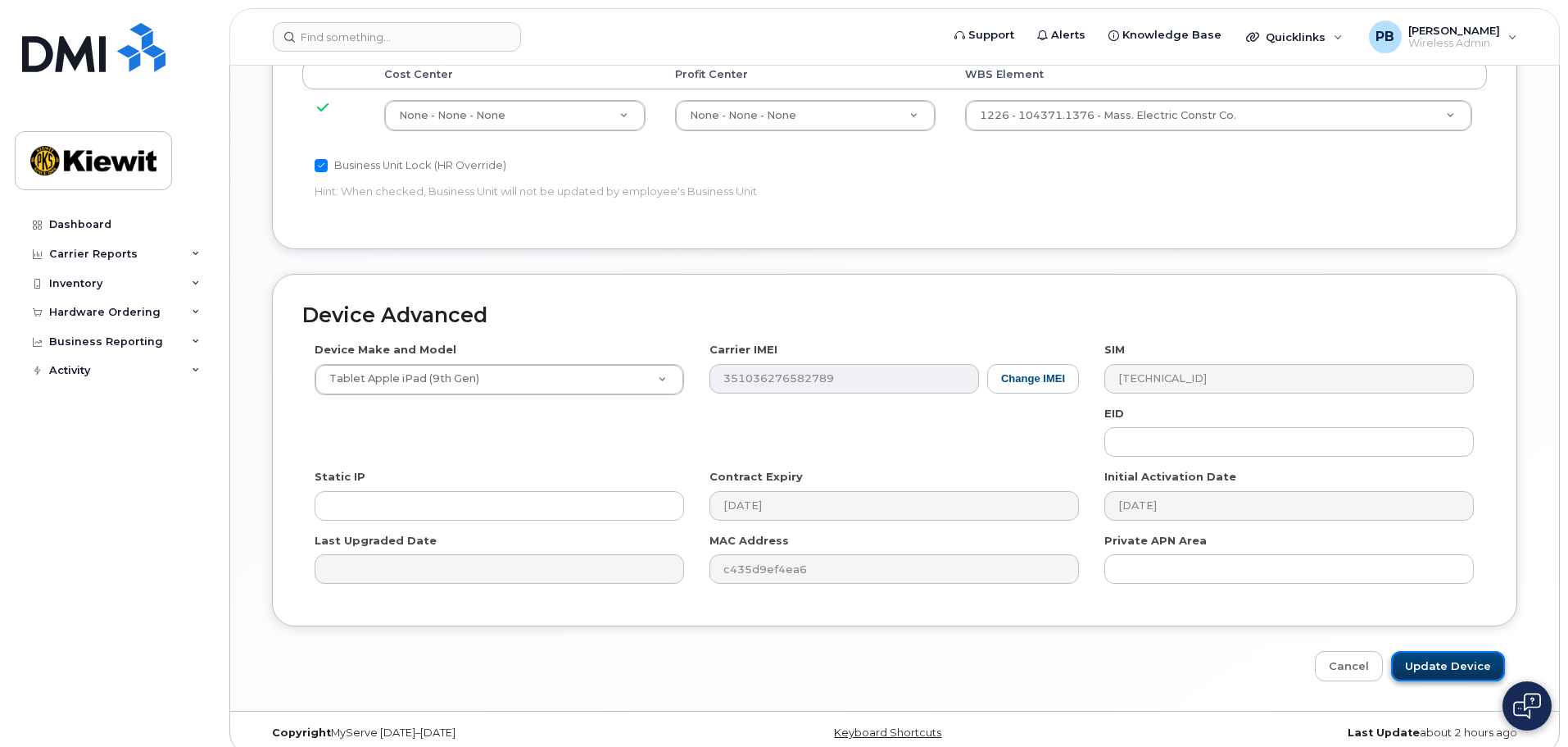
click at [1456, 651] on input "Update Device" at bounding box center [1447, 666] width 114 height 30
type input "Saving..."
